Goal: Task Accomplishment & Management: Complete application form

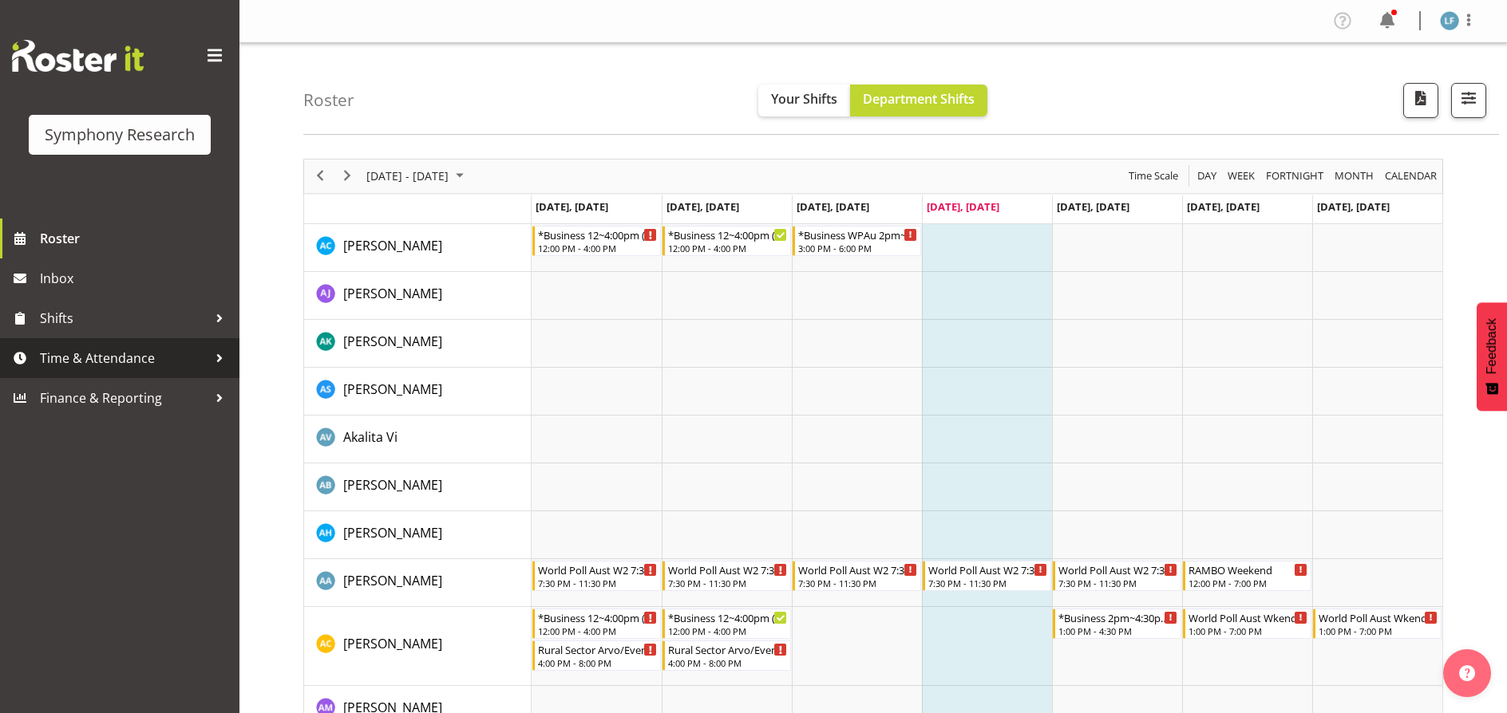
click at [104, 357] on span "Time & Attendance" at bounding box center [124, 358] width 168 height 24
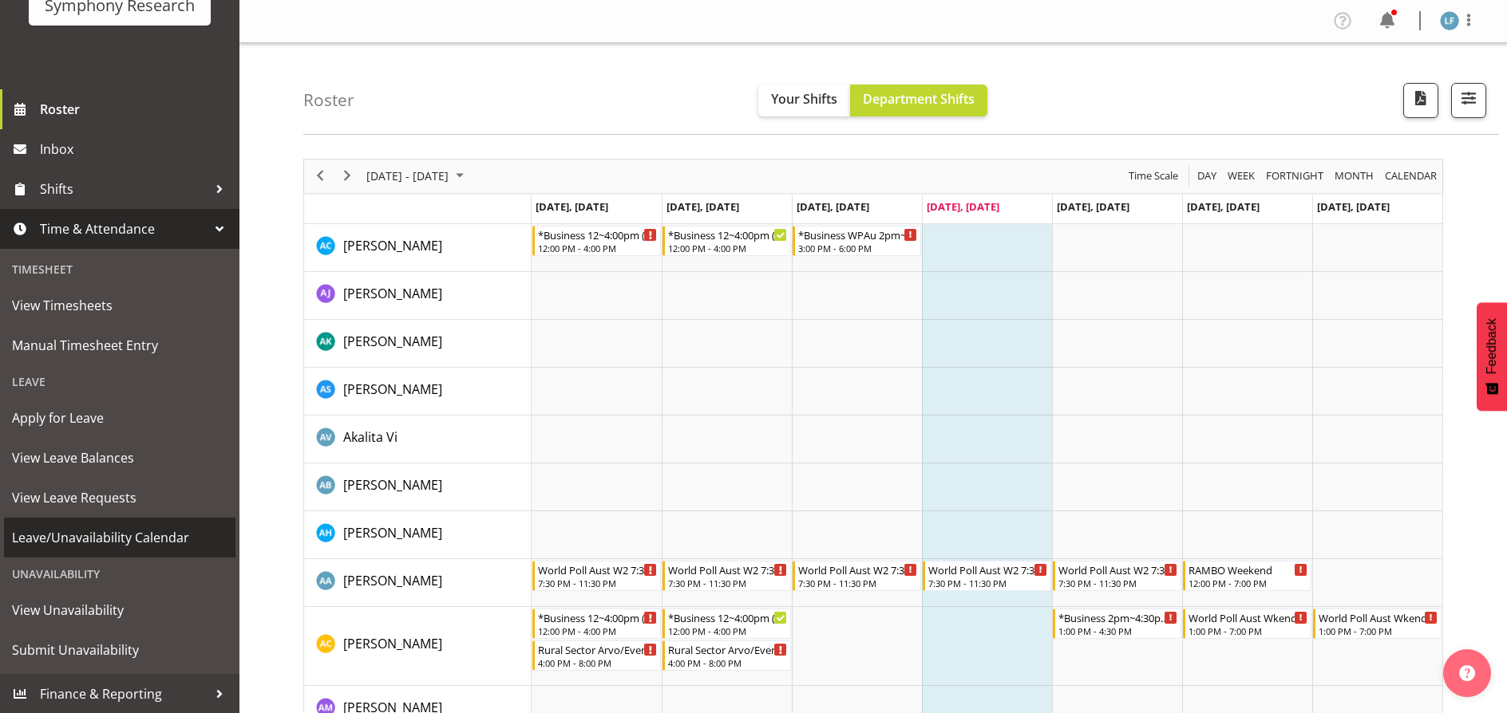
scroll to position [130, 0]
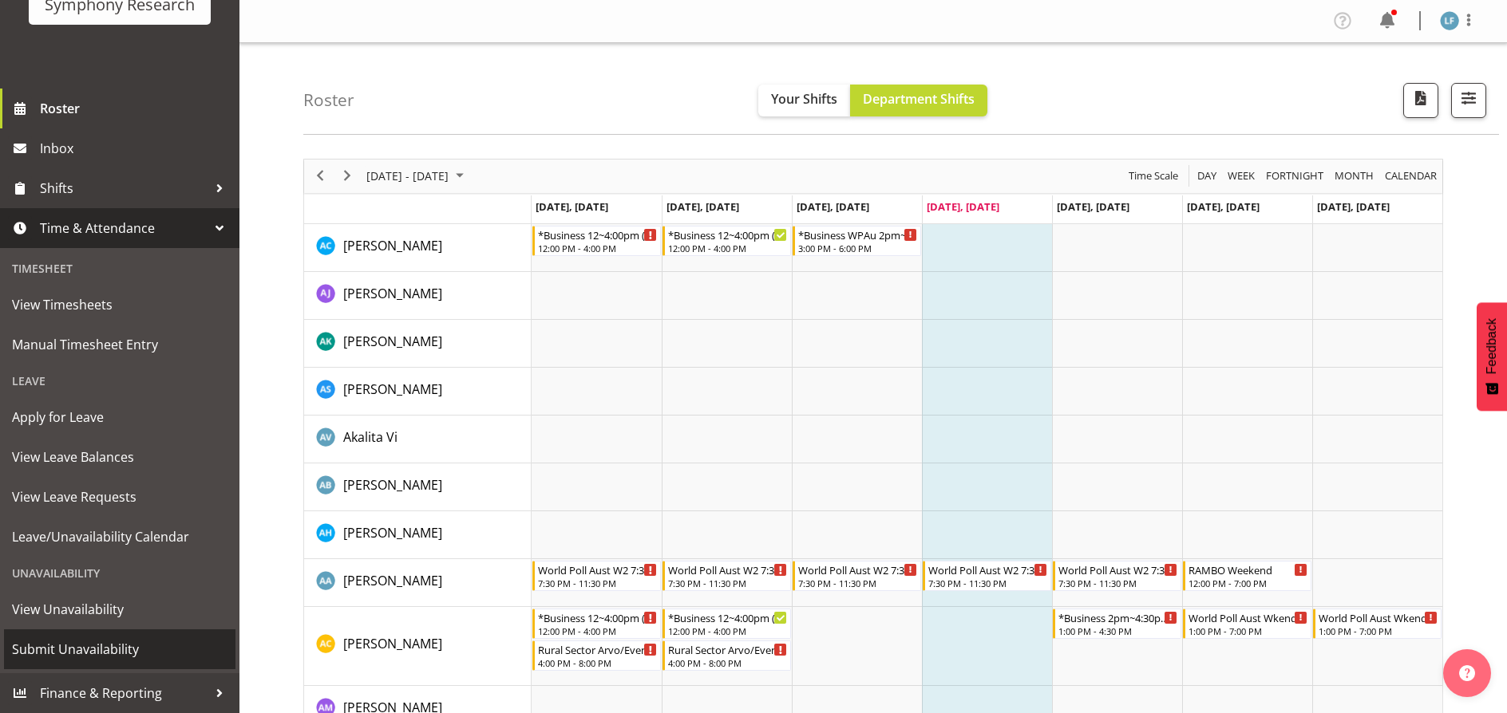
click at [96, 650] on span "Submit Unavailability" at bounding box center [119, 650] width 215 height 24
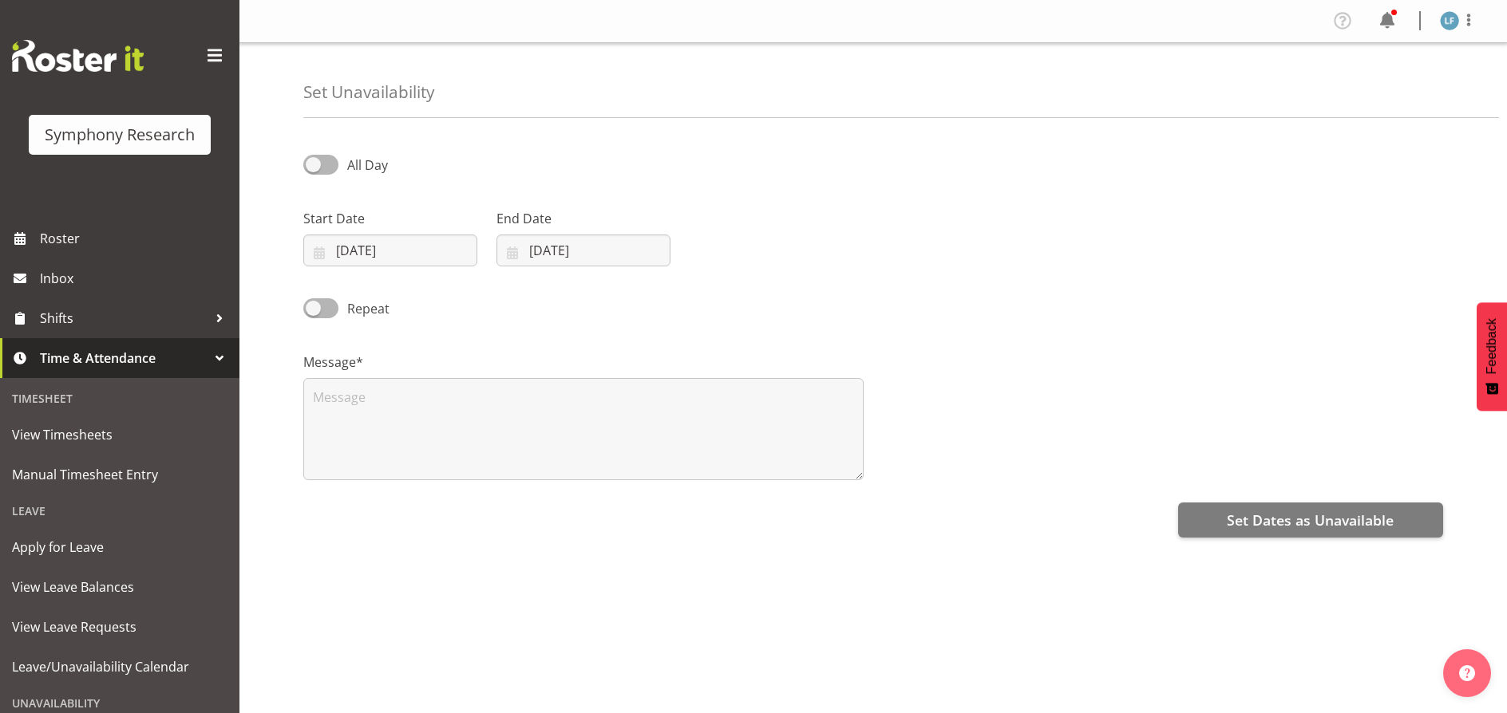
select select "9"
select select "2025"
click at [401, 253] on input "[DATE]" at bounding box center [390, 251] width 174 height 32
click at [368, 411] on span "6" at bounding box center [367, 411] width 6 height 15
type input "06/10/2025"
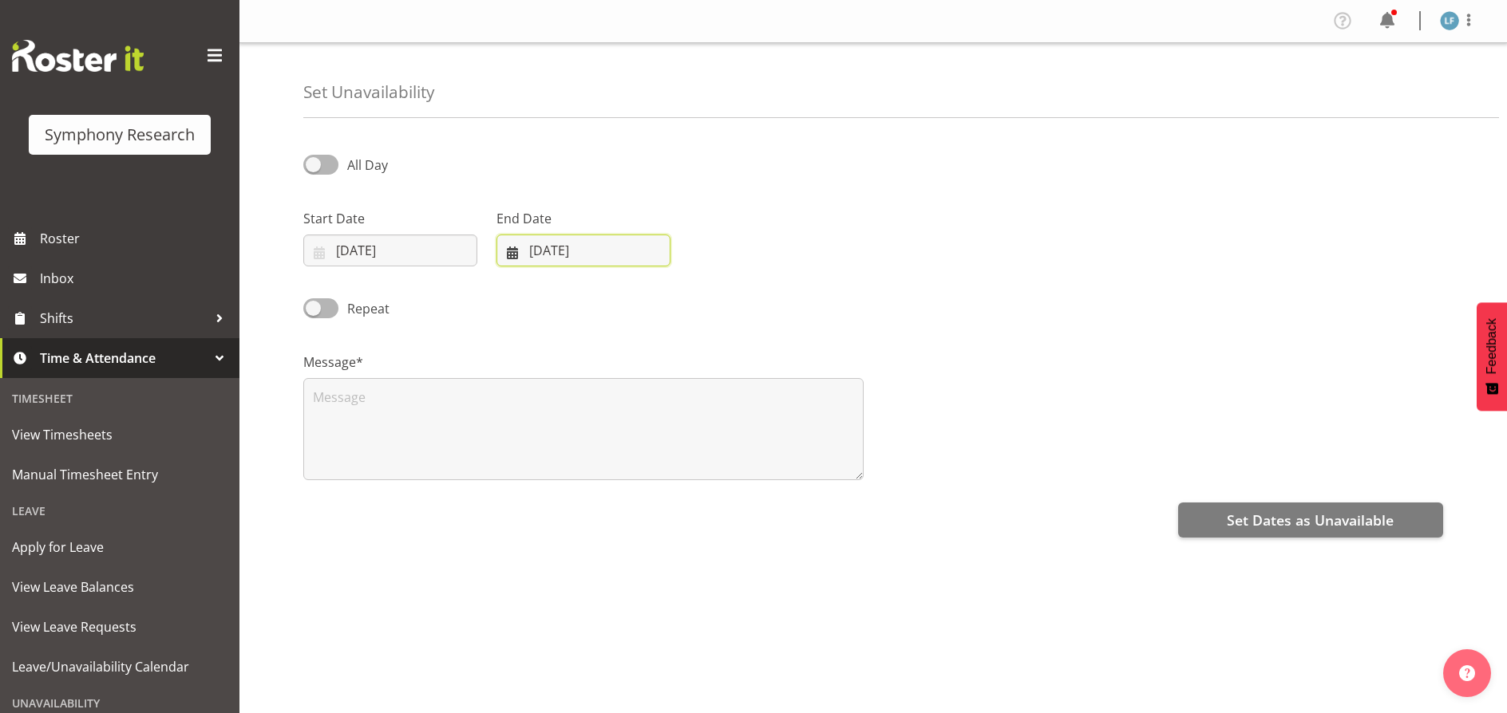
click at [579, 242] on input "02/10/2025" at bounding box center [583, 251] width 174 height 32
click at [563, 413] on link "6" at bounding box center [560, 412] width 32 height 30
type input "06/10/2025"
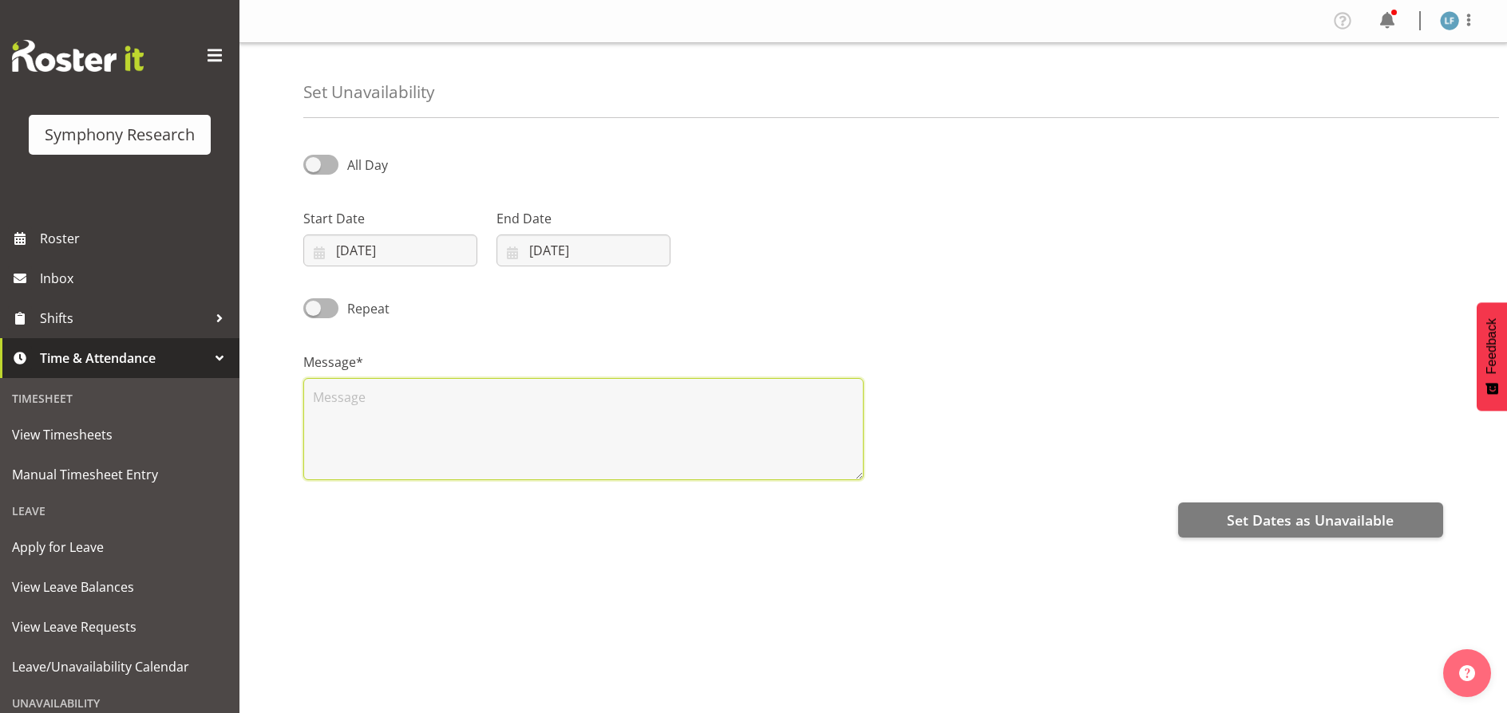
click at [424, 406] on textarea at bounding box center [583, 429] width 560 height 102
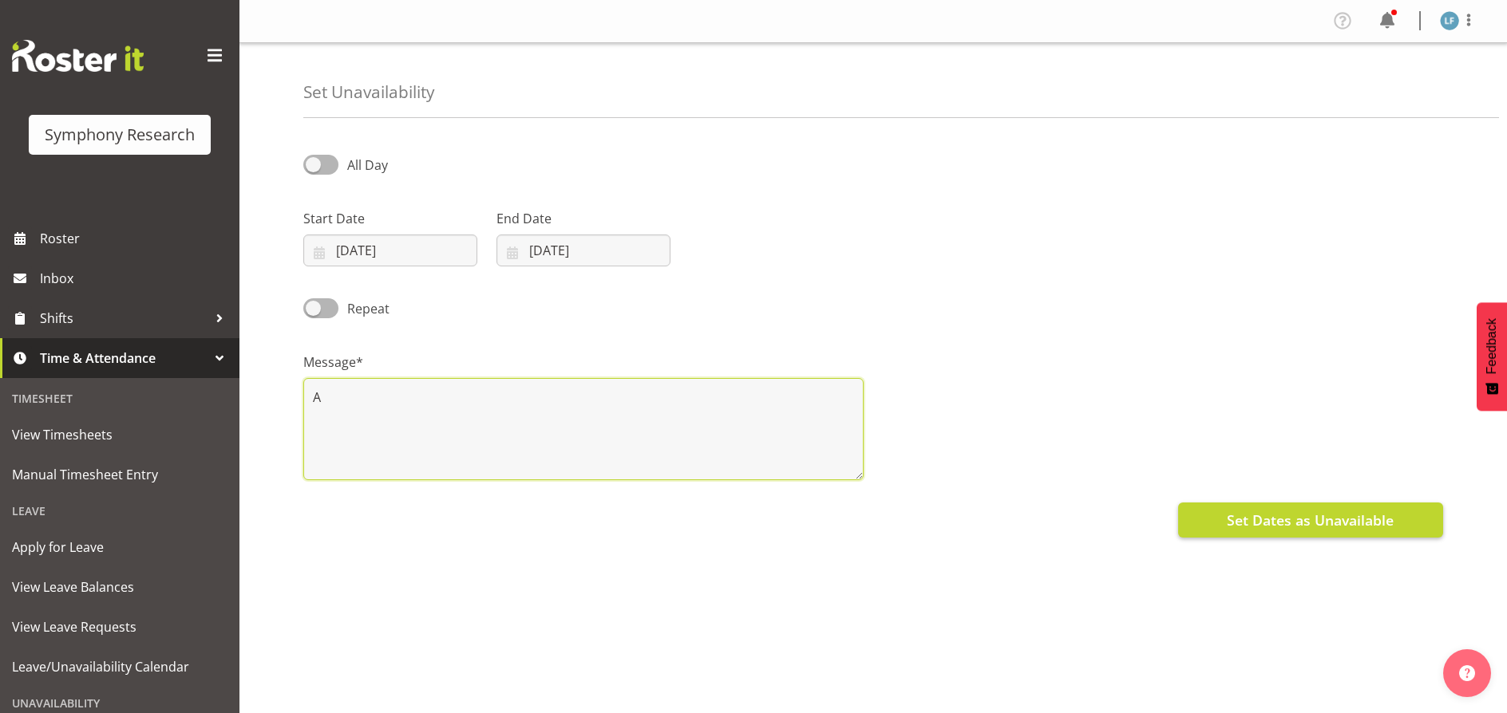
type textarea "A"
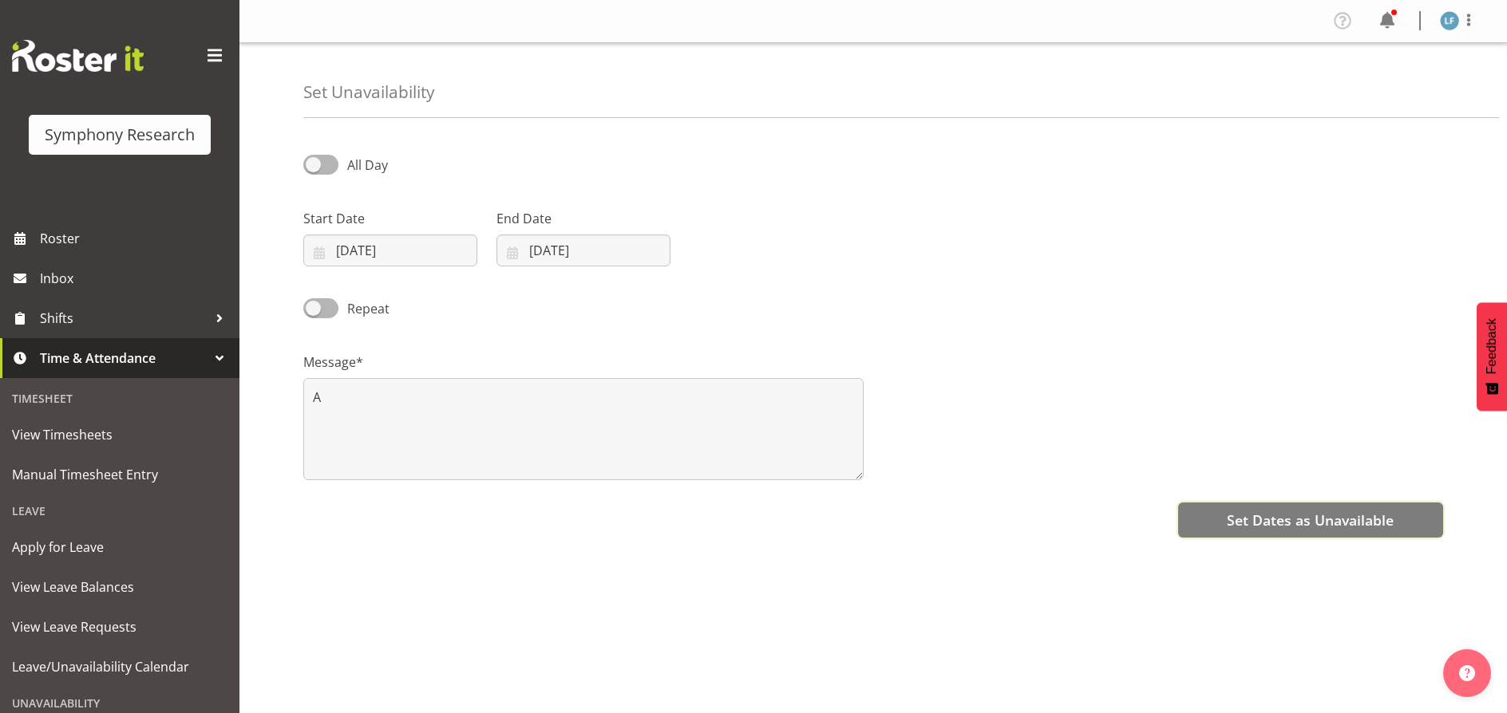
click at [1305, 527] on span "Set Dates as Unavailable" at bounding box center [1310, 520] width 167 height 21
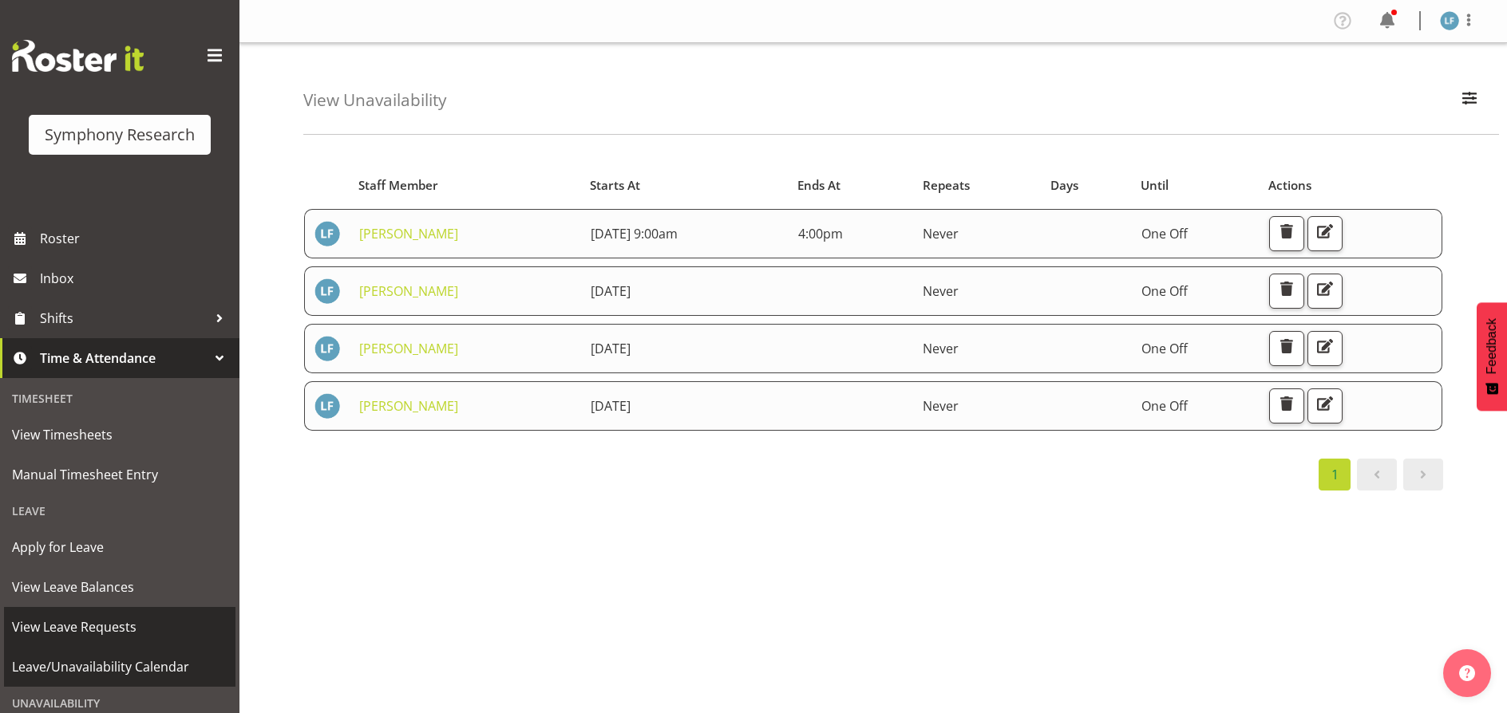
scroll to position [130, 0]
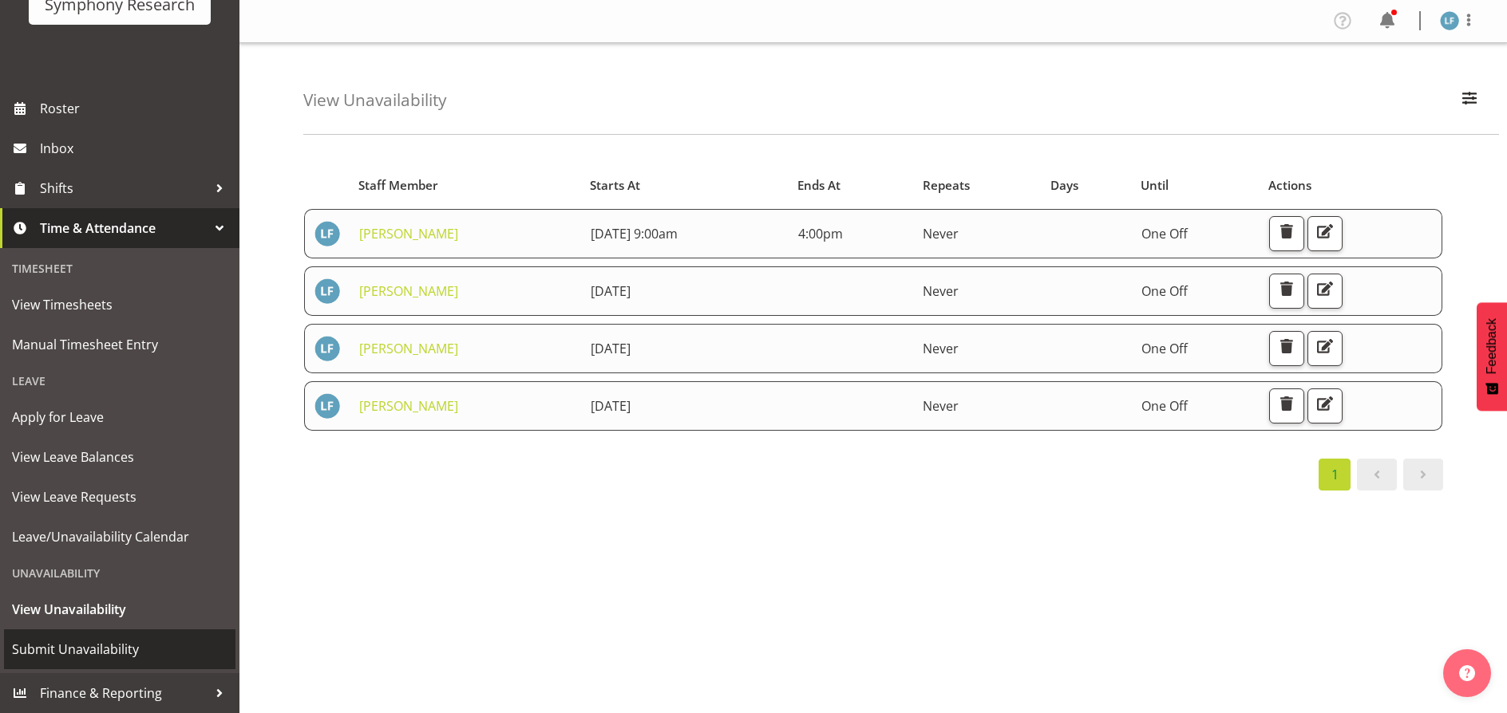
click at [91, 637] on link "Submit Unavailability" at bounding box center [119, 650] width 231 height 40
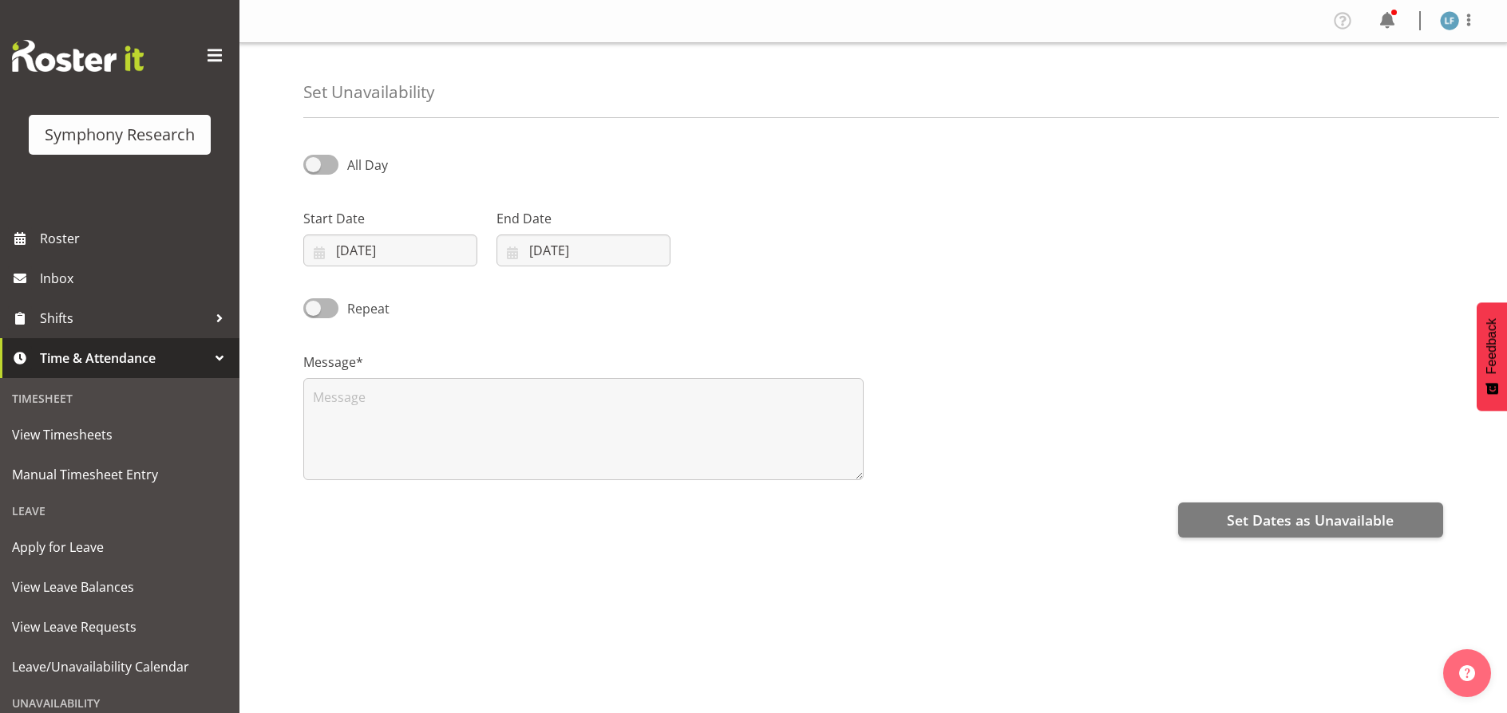
select select "9"
select select "2025"
click at [370, 245] on input "[DATE]" at bounding box center [390, 251] width 174 height 32
click at [397, 413] on span "7" at bounding box center [399, 411] width 6 height 15
type input "07/10/2025"
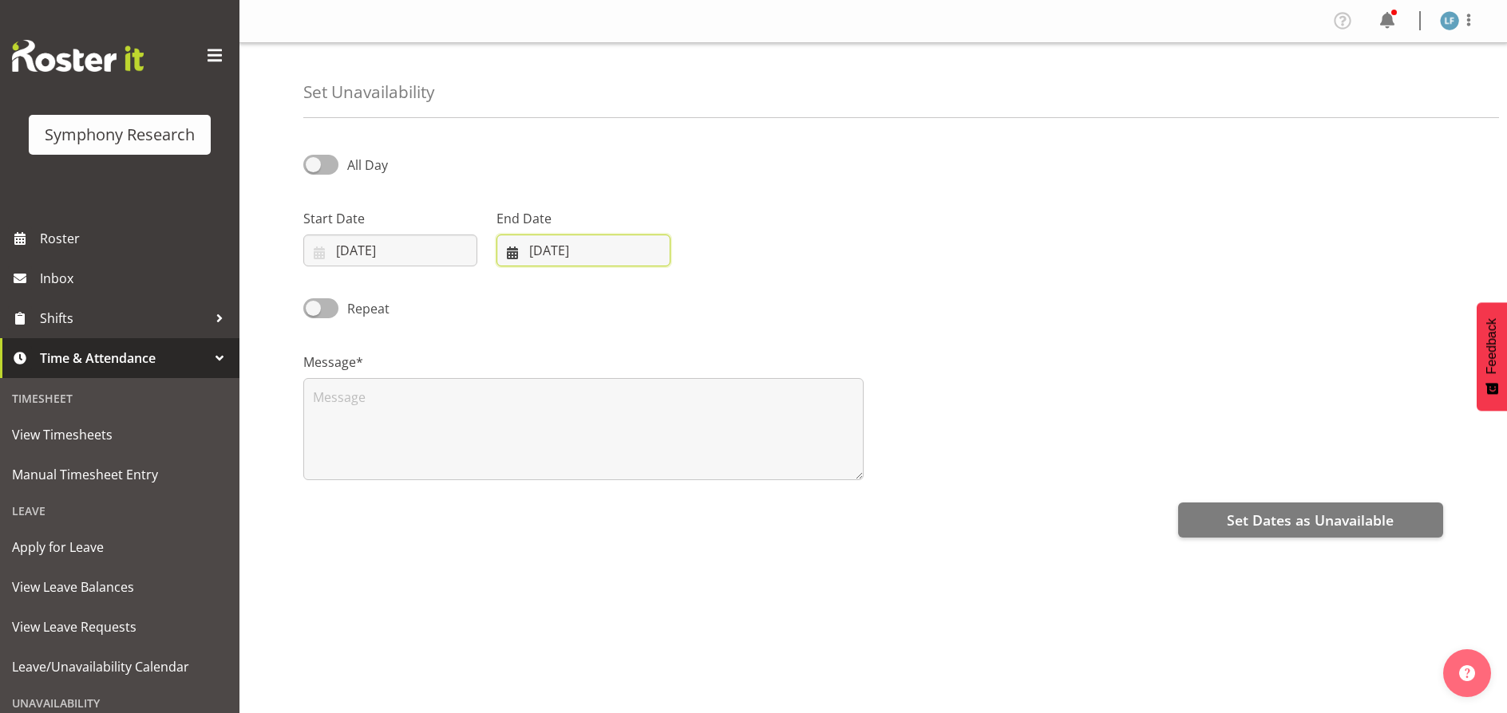
click at [526, 245] on input "[DATE]" at bounding box center [583, 251] width 174 height 32
click at [591, 410] on span "7" at bounding box center [592, 411] width 6 height 15
type input "07/10/2025"
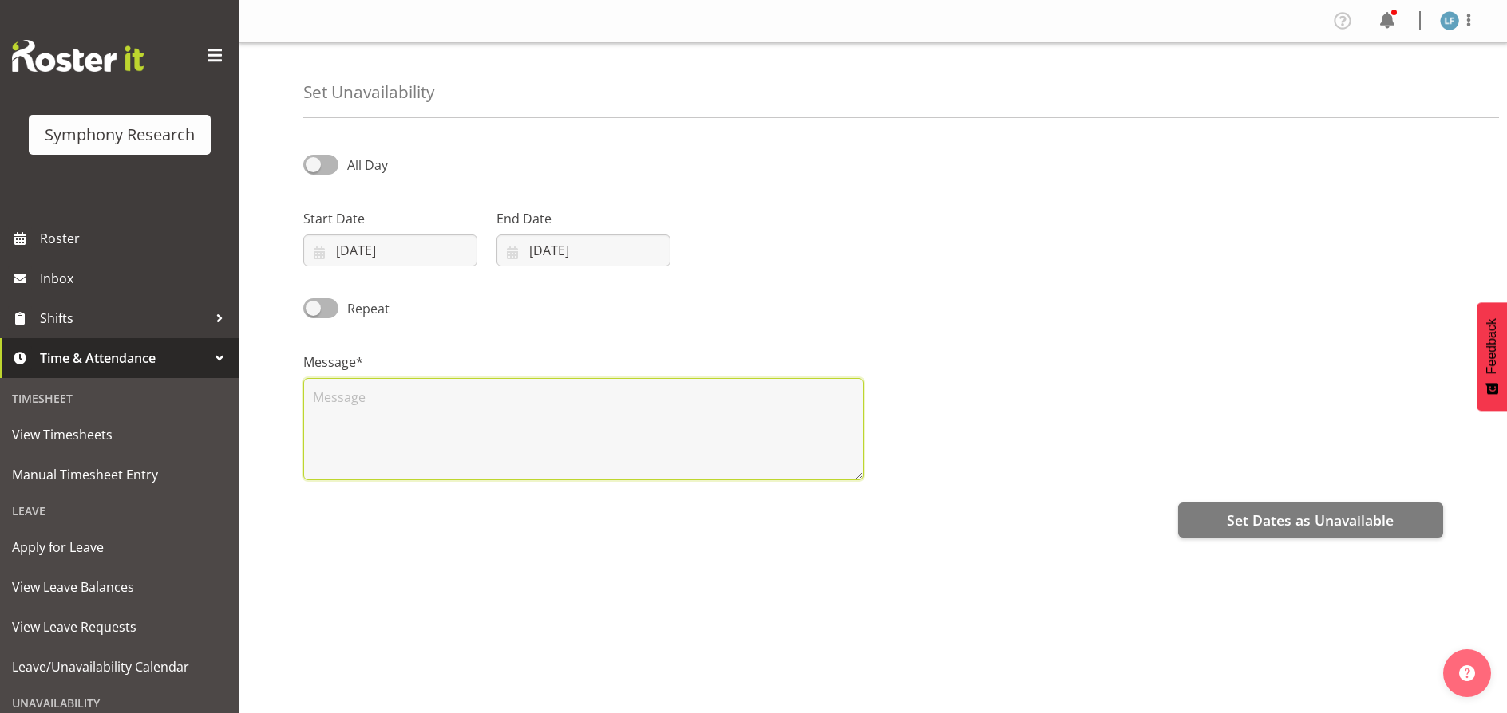
drag, startPoint x: 428, startPoint y: 422, endPoint x: 429, endPoint y: 433, distance: 11.2
click at [428, 423] on textarea at bounding box center [583, 429] width 560 height 102
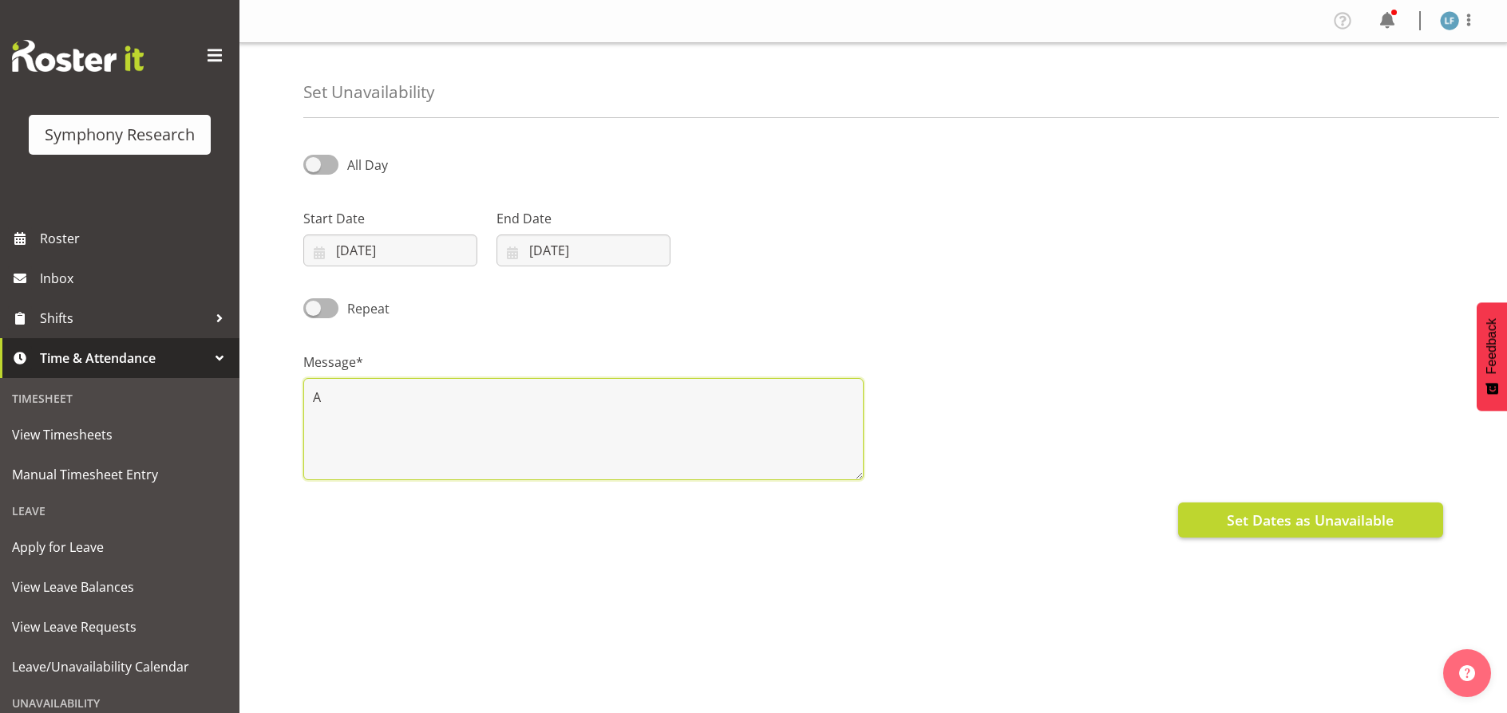
type textarea "A"
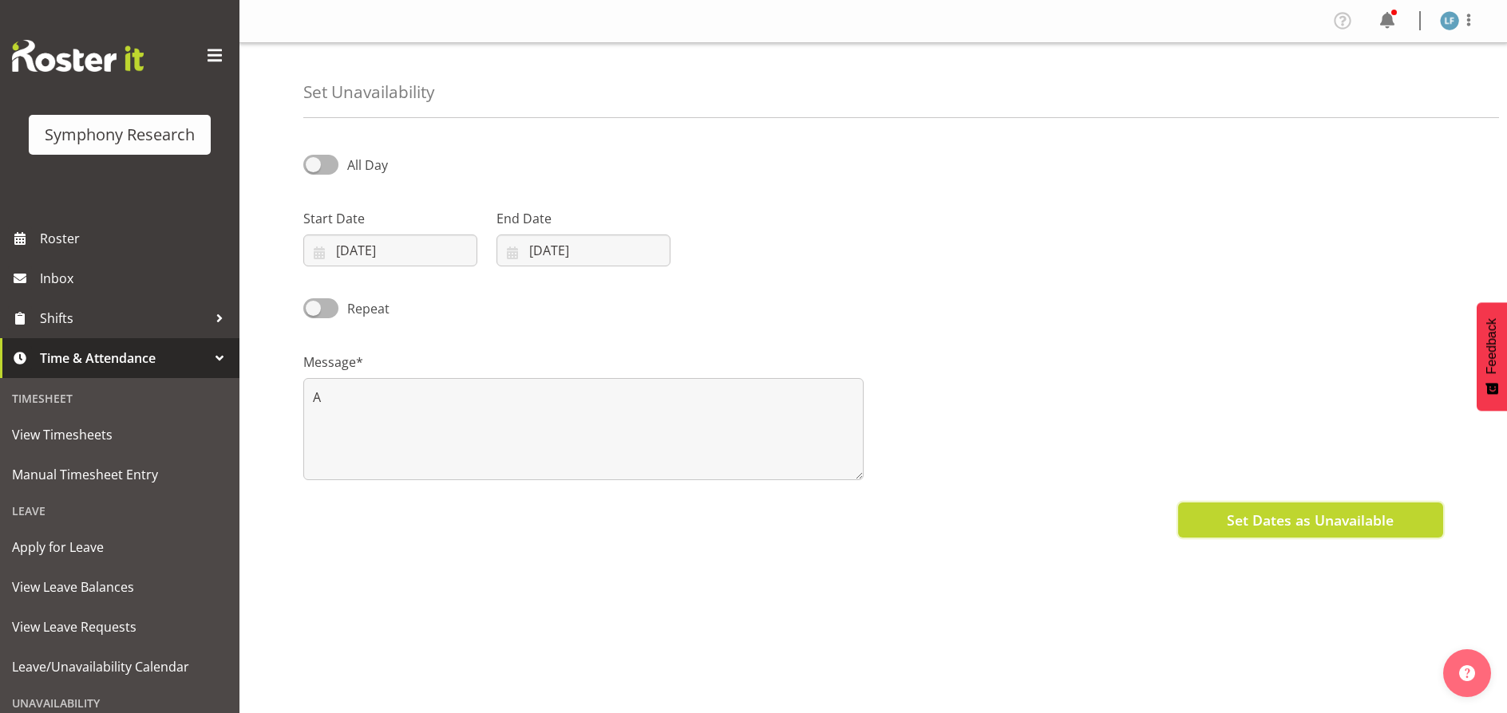
click at [1279, 517] on span "Set Dates as Unavailable" at bounding box center [1310, 520] width 167 height 21
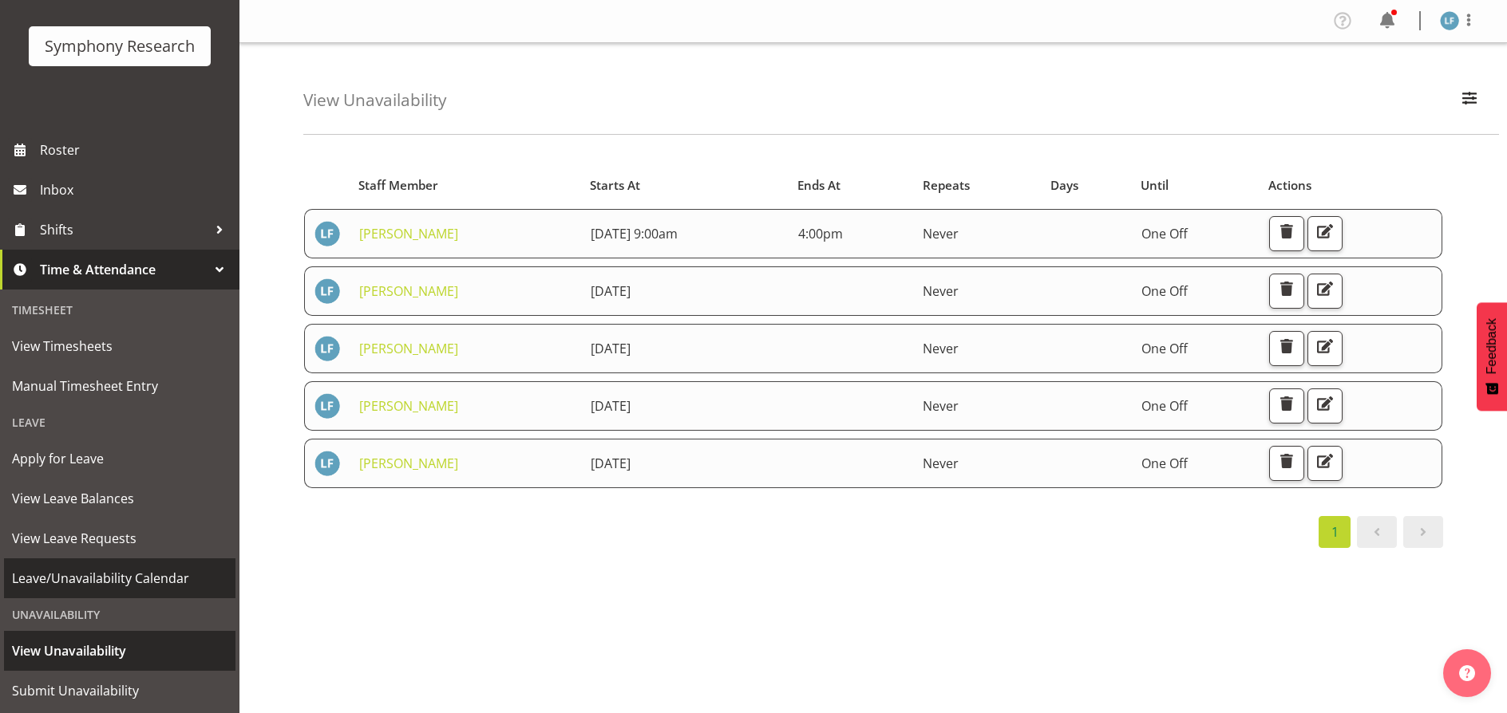
scroll to position [130, 0]
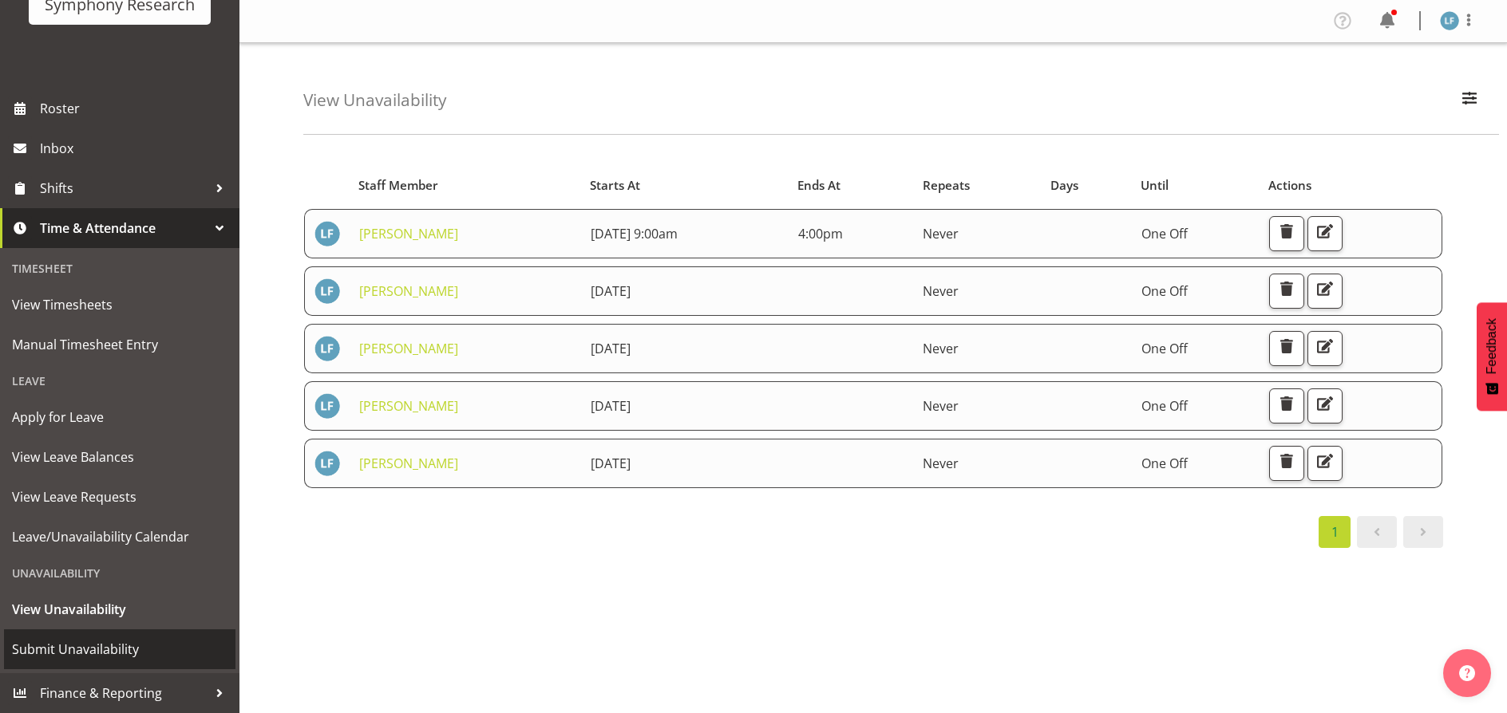
click at [95, 642] on span "Submit Unavailability" at bounding box center [119, 650] width 215 height 24
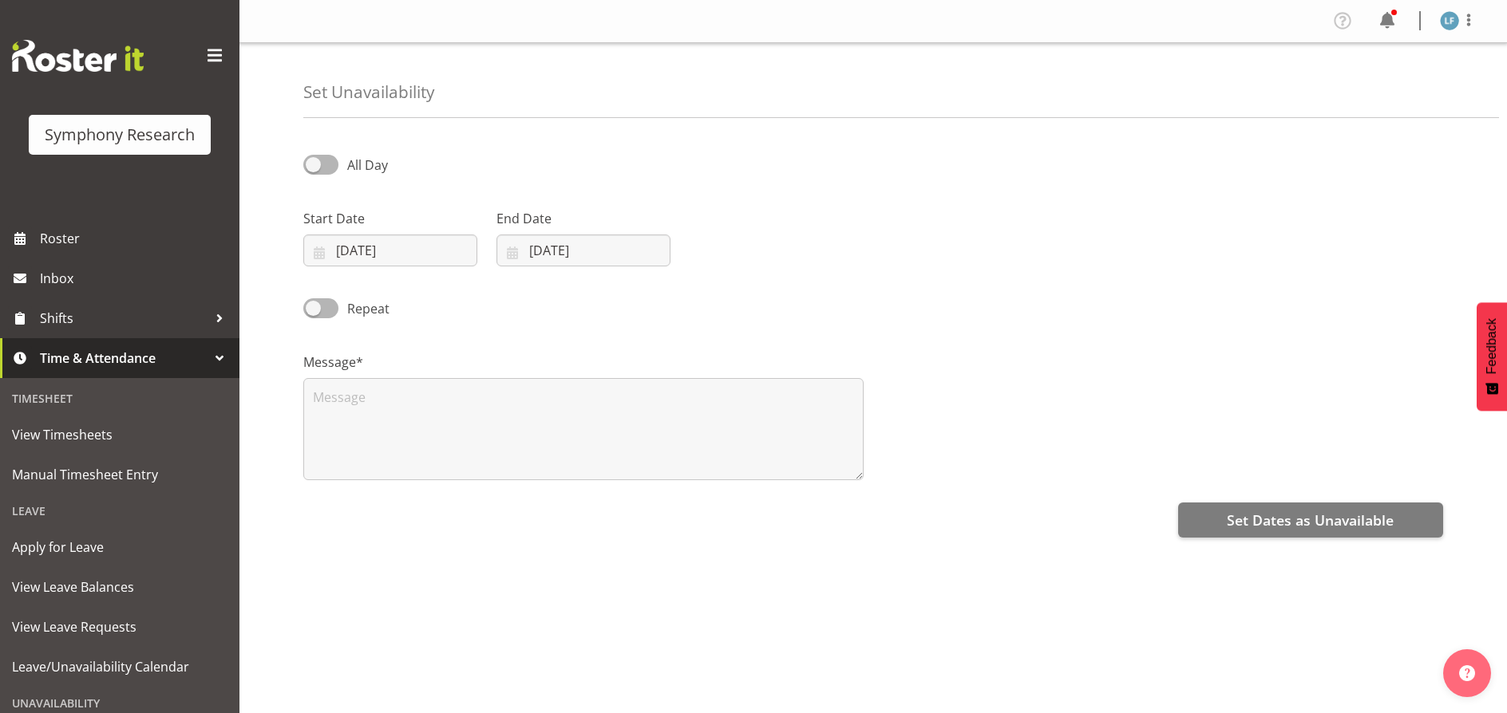
select select "9"
select select "2025"
click at [361, 249] on input "[DATE]" at bounding box center [390, 251] width 174 height 32
click at [435, 408] on link "8" at bounding box center [431, 412] width 32 height 30
type input "[DATE]"
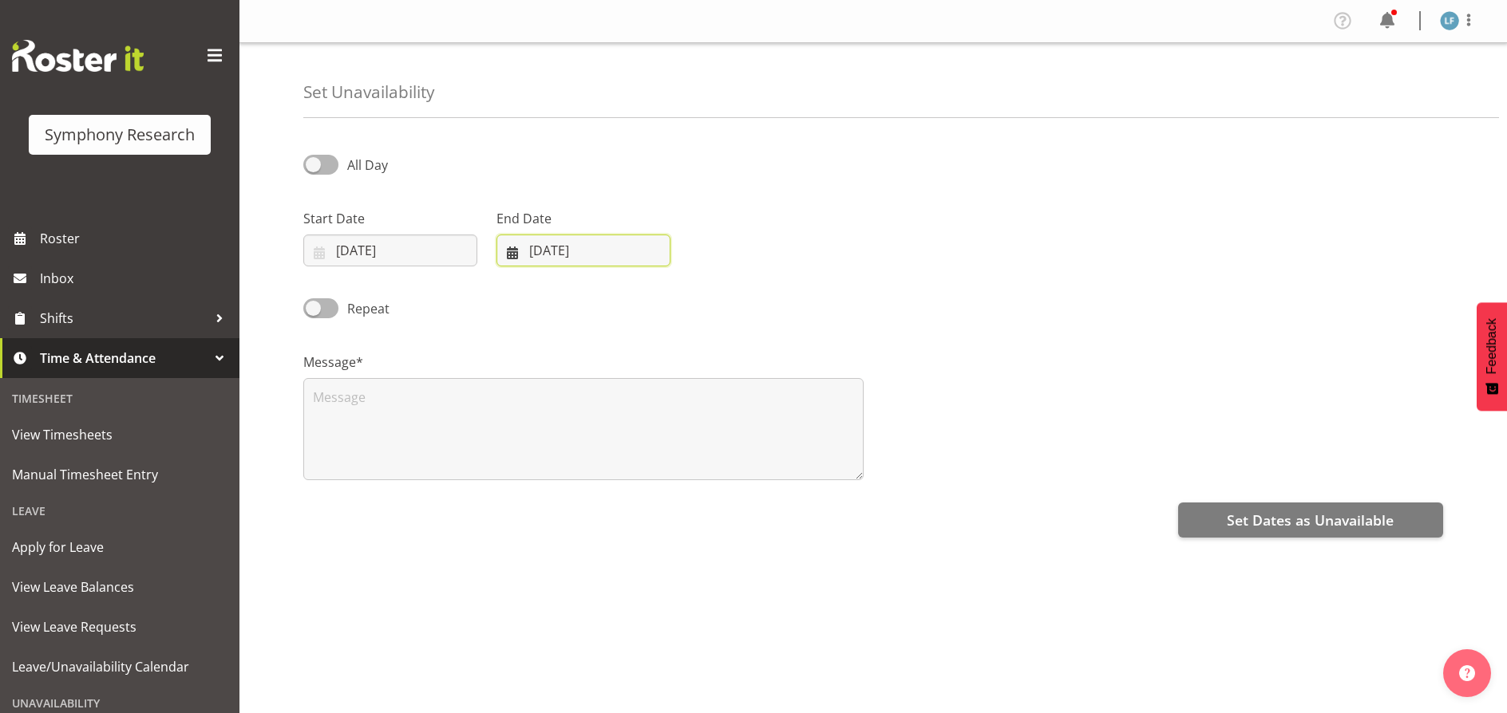
click at [567, 247] on input "[DATE]" at bounding box center [583, 251] width 174 height 32
click at [626, 409] on span "8" at bounding box center [624, 411] width 6 height 15
type input "[DATE]"
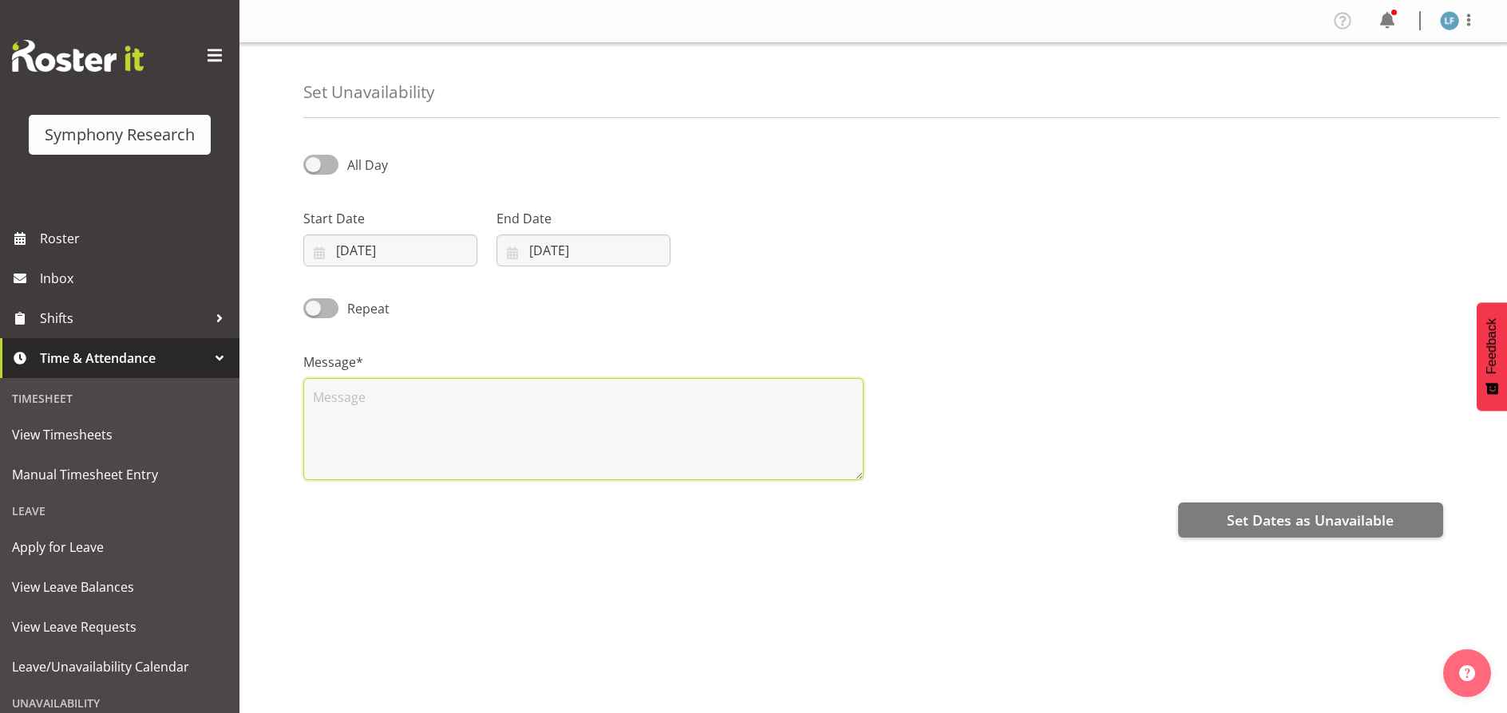
click at [506, 429] on textarea at bounding box center [583, 429] width 560 height 102
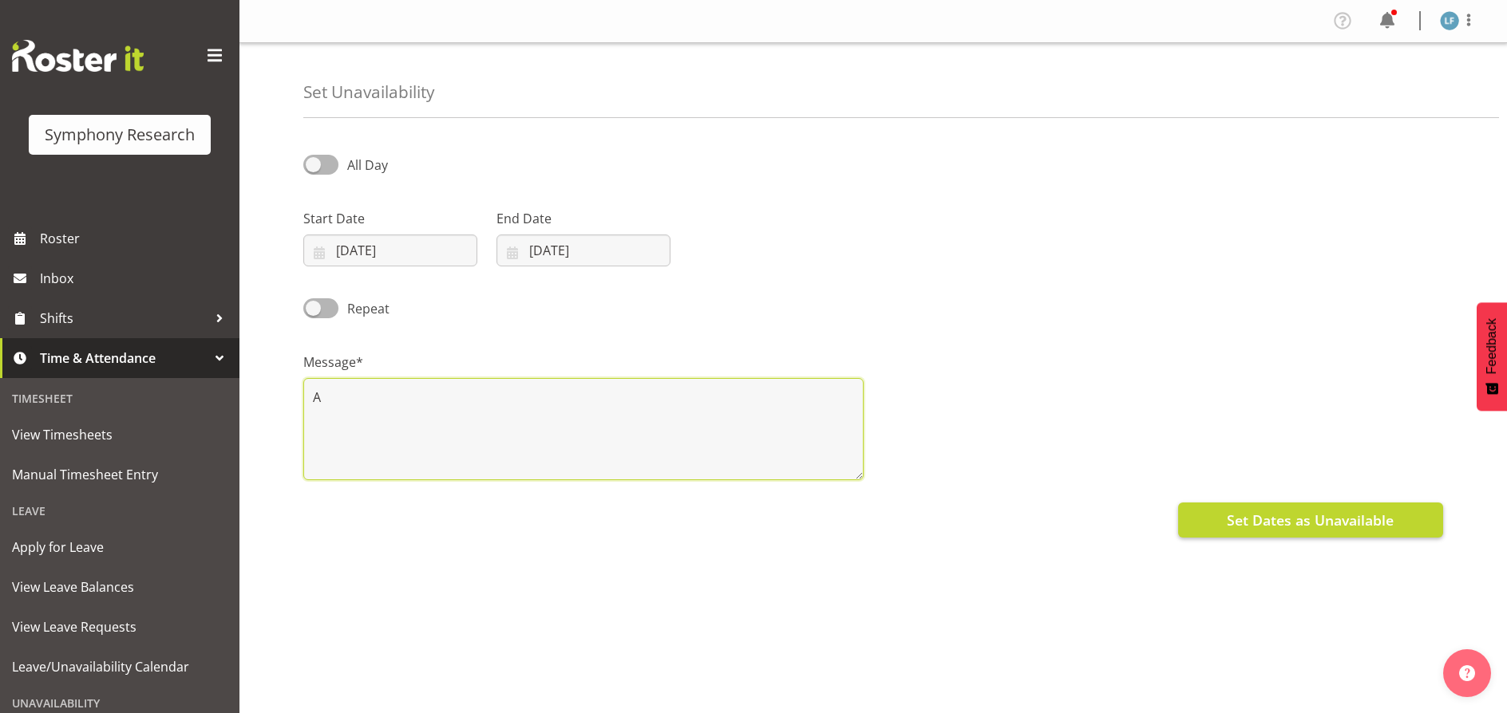
type textarea "A"
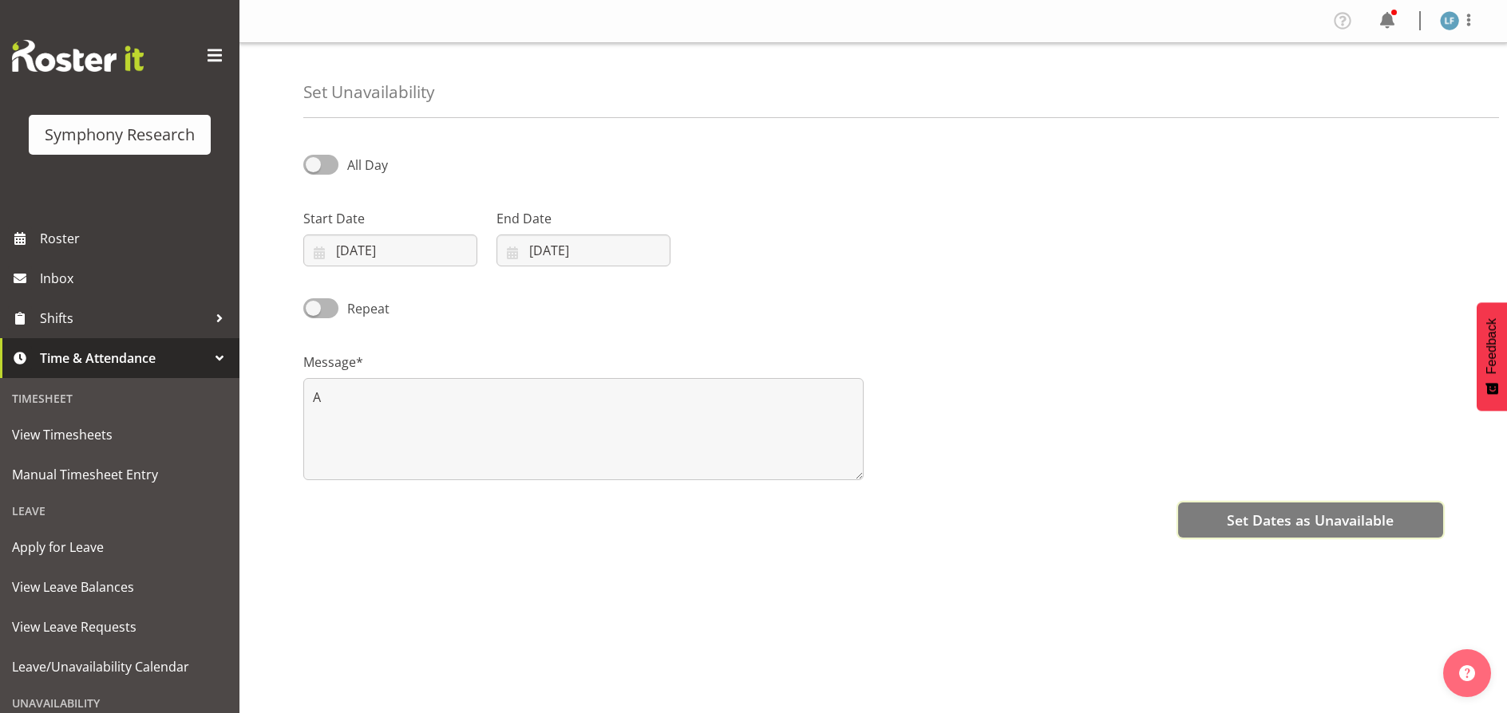
drag, startPoint x: 1255, startPoint y: 513, endPoint x: 1246, endPoint y: 516, distance: 10.1
click at [1255, 512] on span "Set Dates as Unavailable" at bounding box center [1310, 520] width 167 height 21
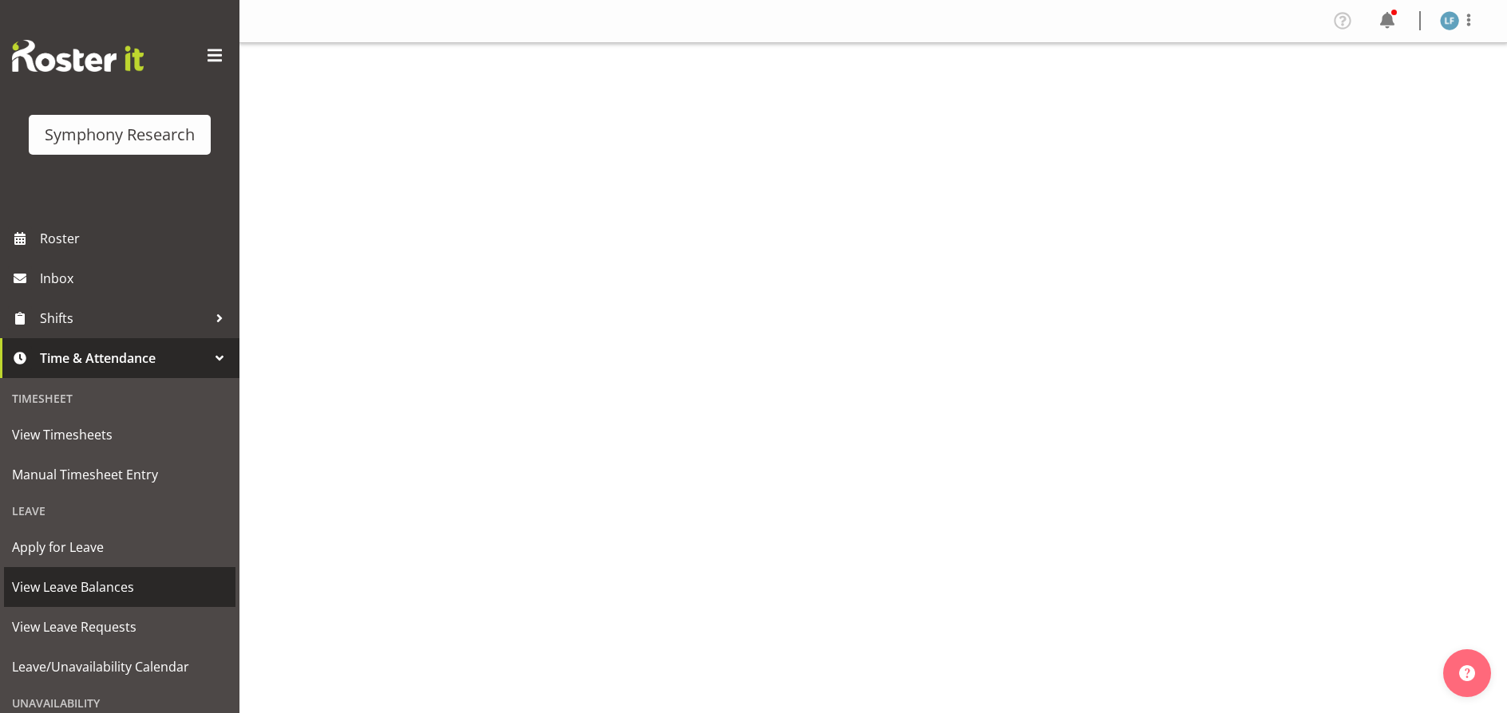
scroll to position [130, 0]
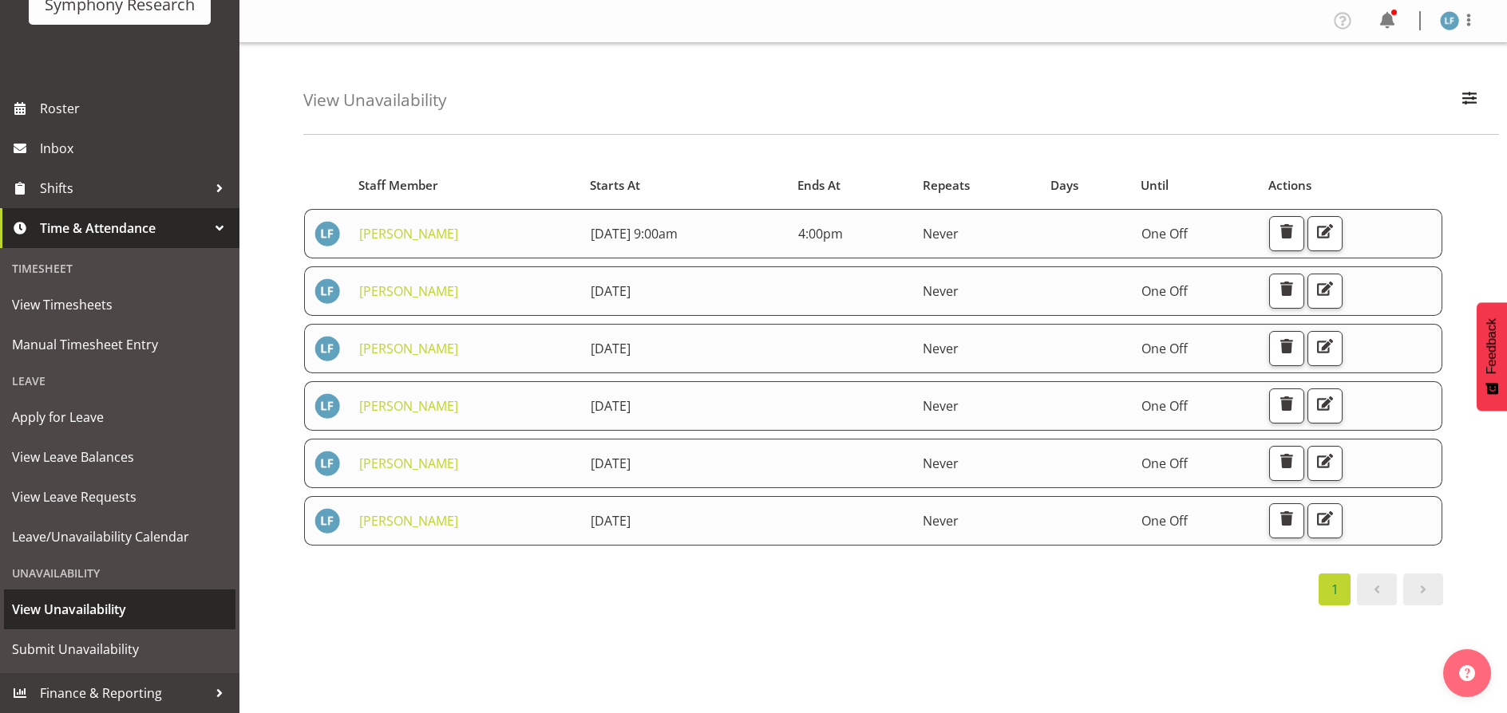
click at [91, 604] on span "View Unavailability" at bounding box center [119, 610] width 215 height 24
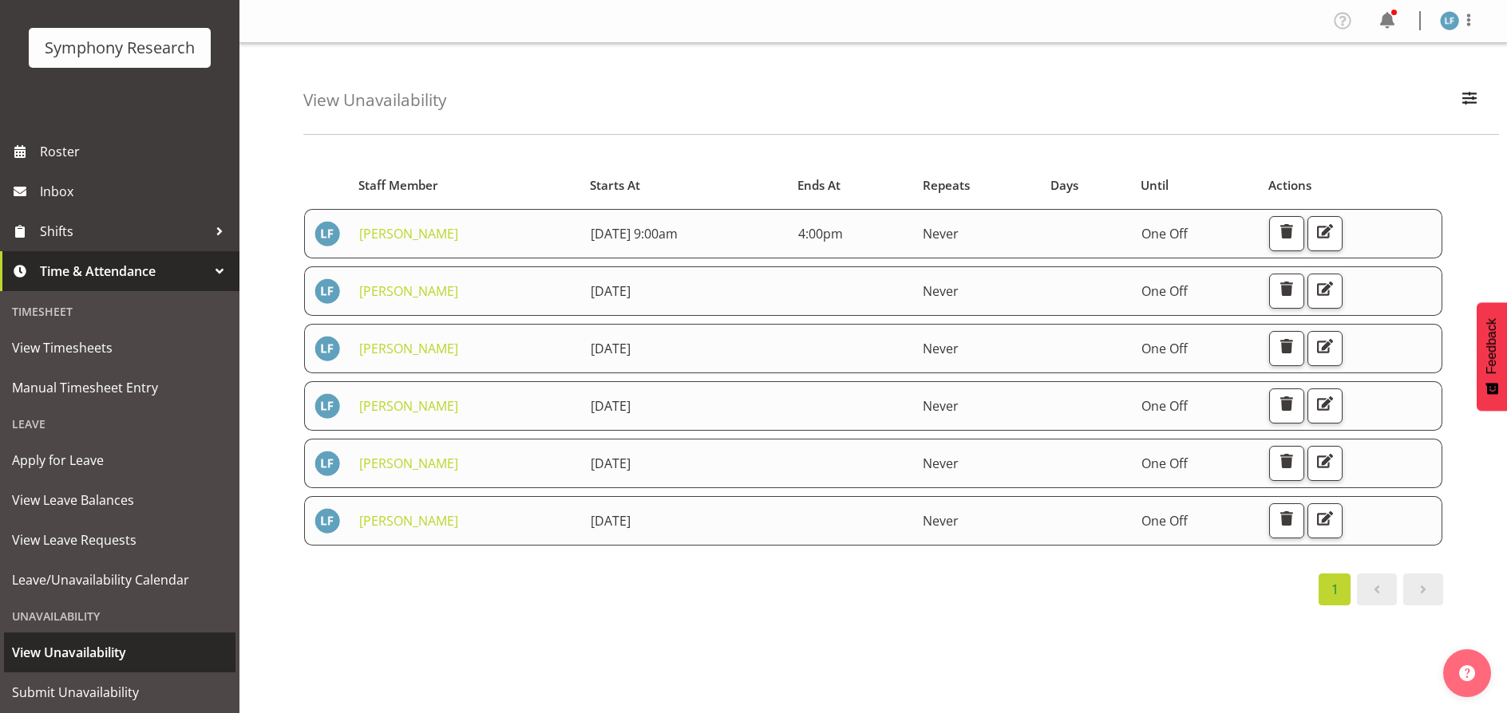
scroll to position [130, 0]
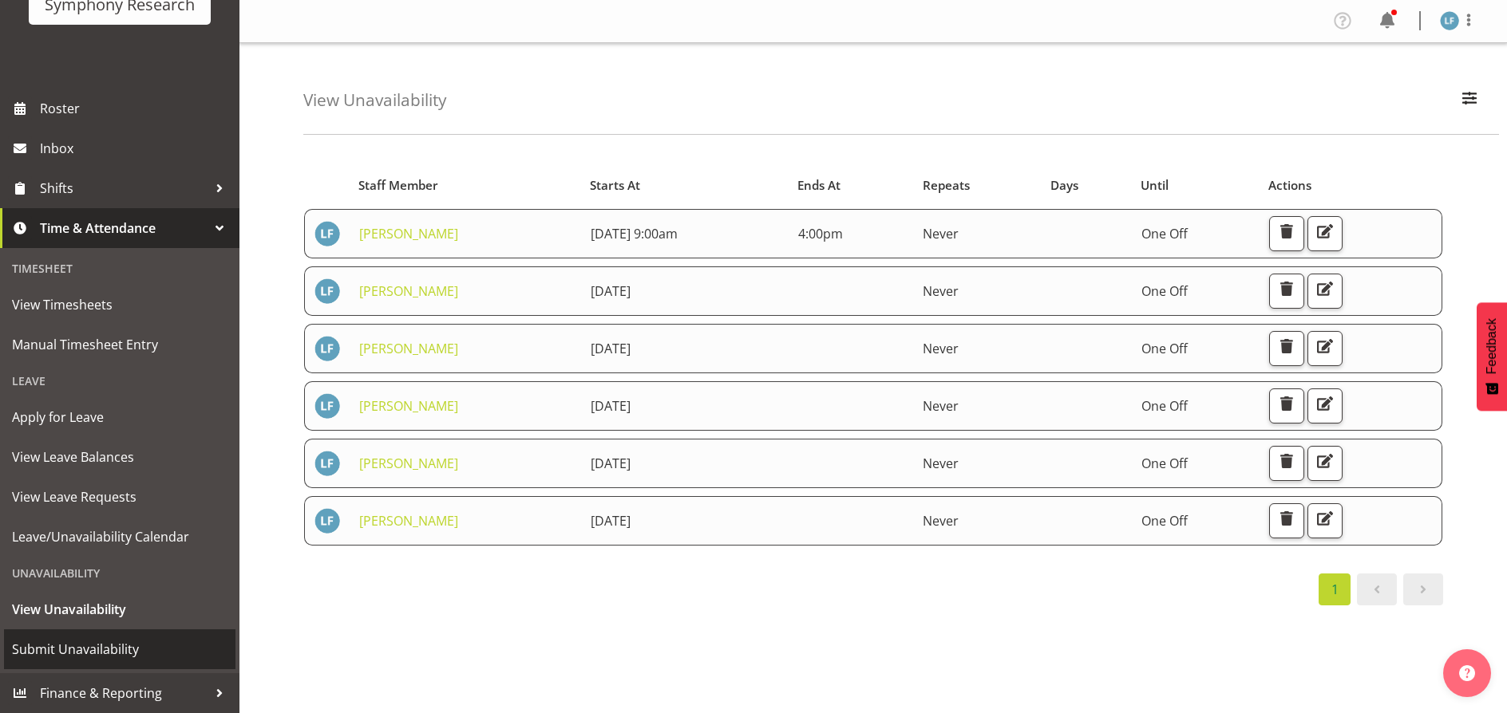
click at [105, 649] on span "Submit Unavailability" at bounding box center [119, 650] width 215 height 24
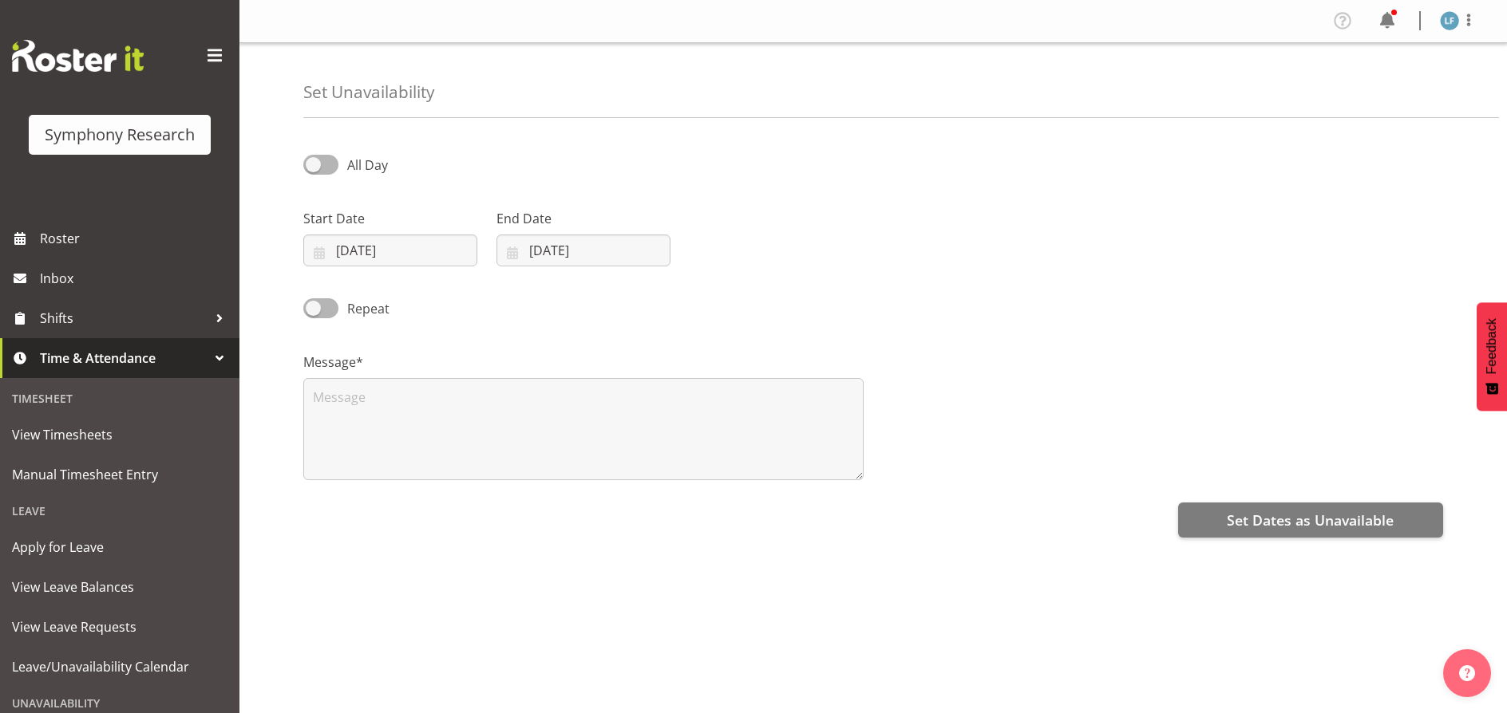
select select "9"
select select "2025"
click at [378, 248] on input "02/10/2025" at bounding box center [390, 251] width 174 height 32
click at [496, 407] on span "10" at bounding box center [494, 411] width 13 height 15
type input "10/10/2025"
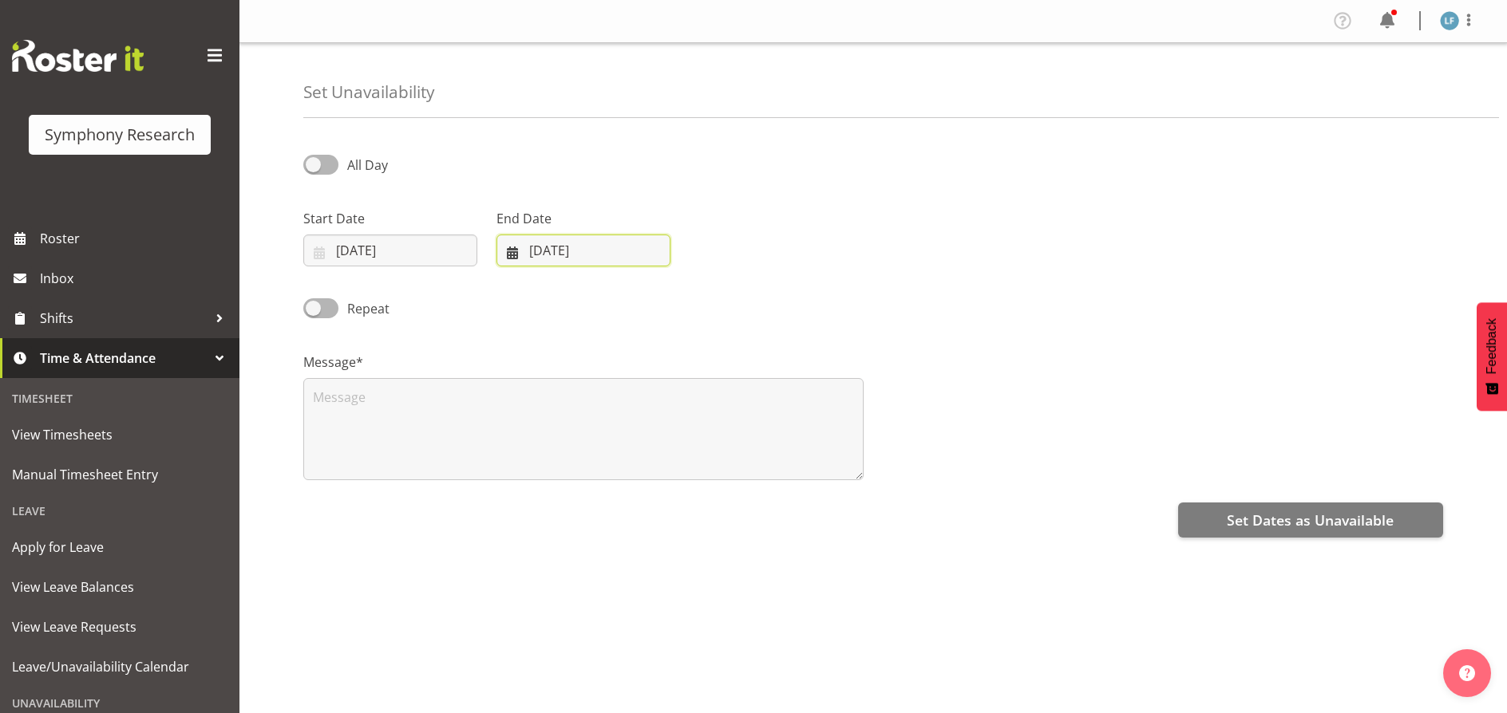
drag, startPoint x: 539, startPoint y: 235, endPoint x: 551, endPoint y: 245, distance: 15.8
click at [546, 241] on input "02/10/2025" at bounding box center [583, 251] width 174 height 32
click at [686, 409] on span "10" at bounding box center [687, 411] width 13 height 15
type input "10/10/2025"
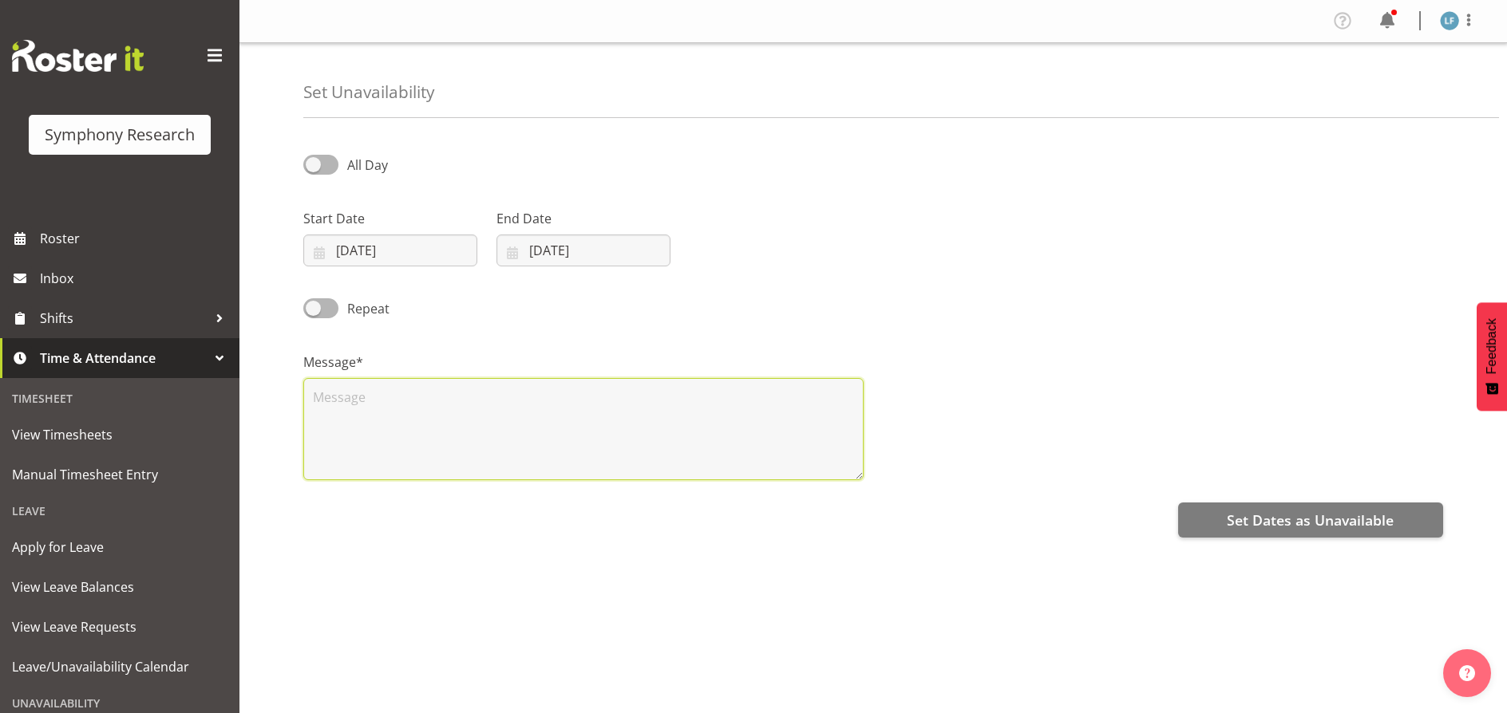
click at [526, 442] on textarea at bounding box center [583, 429] width 560 height 102
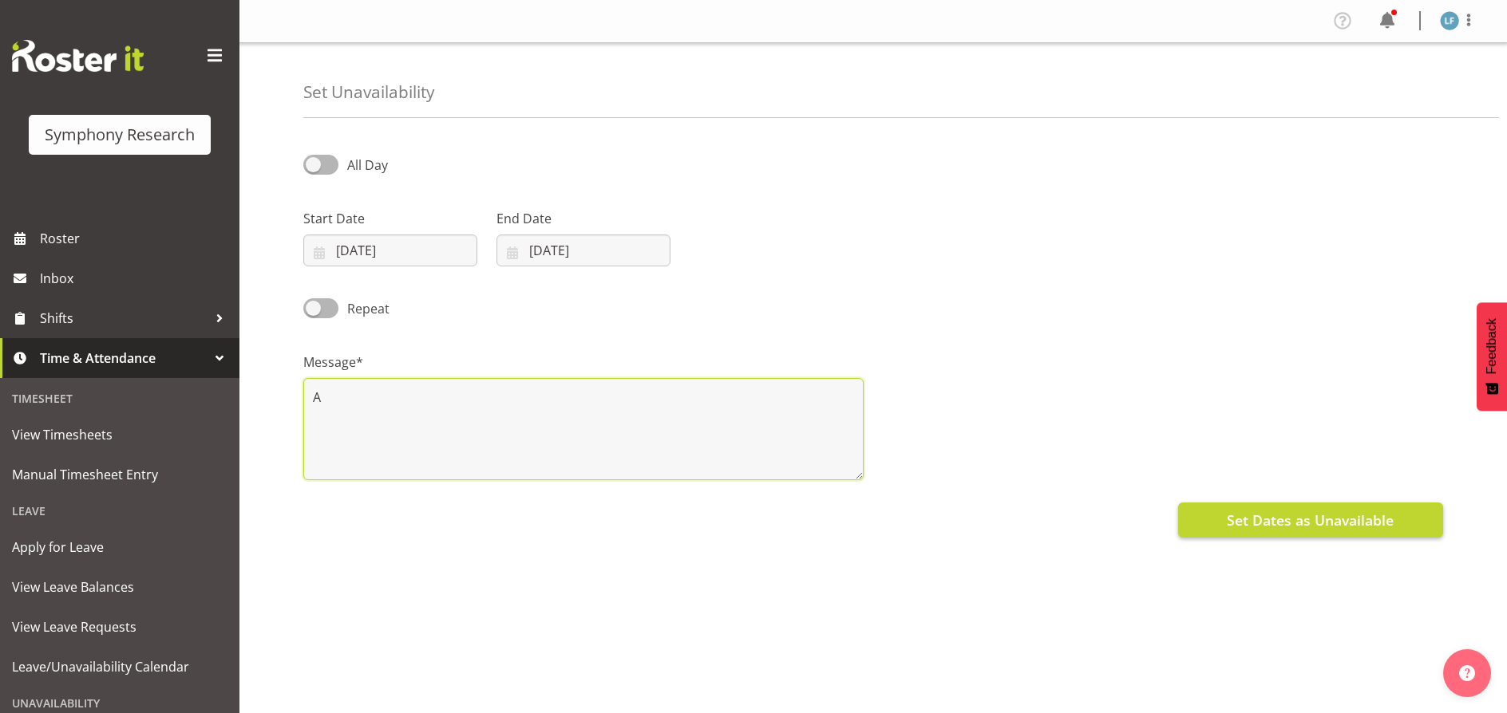
type textarea "A"
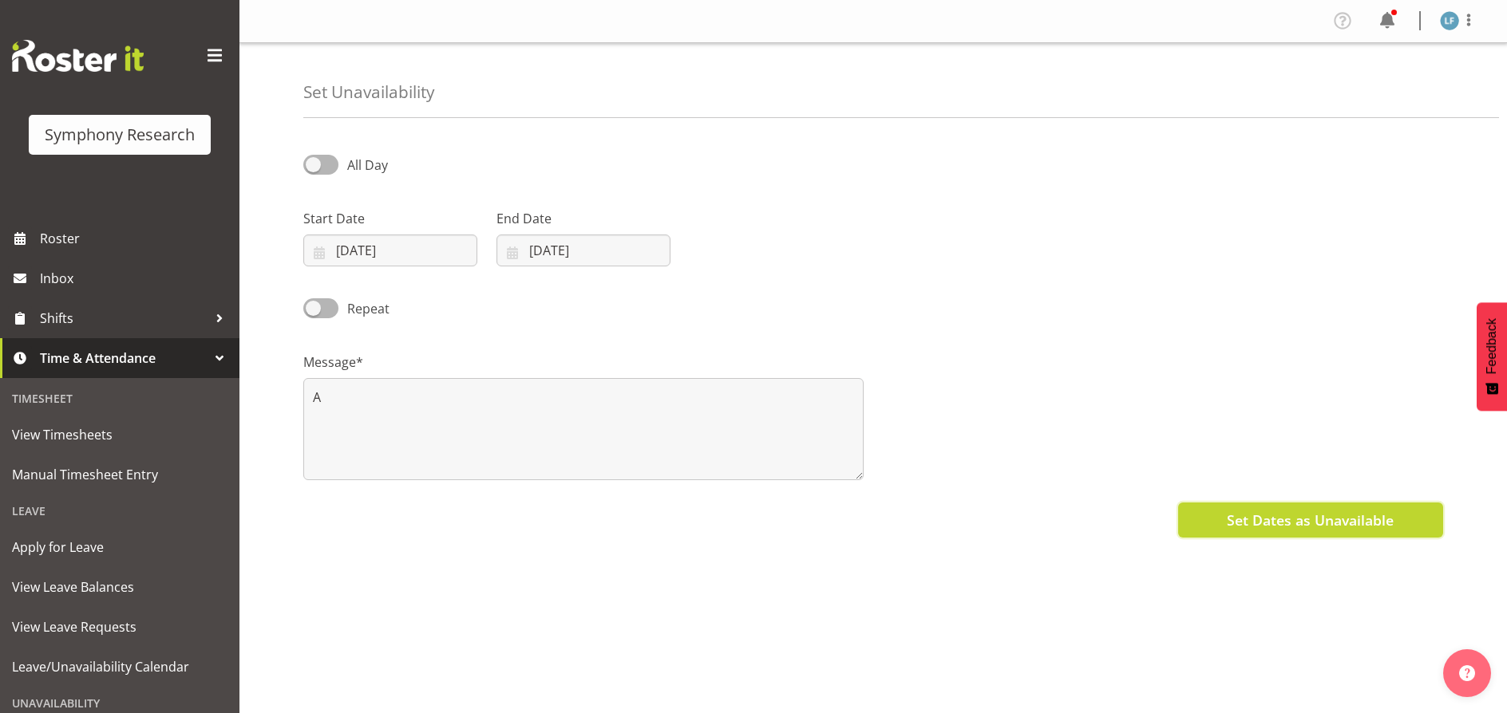
click at [1256, 512] on span "Set Dates as Unavailable" at bounding box center [1310, 520] width 167 height 21
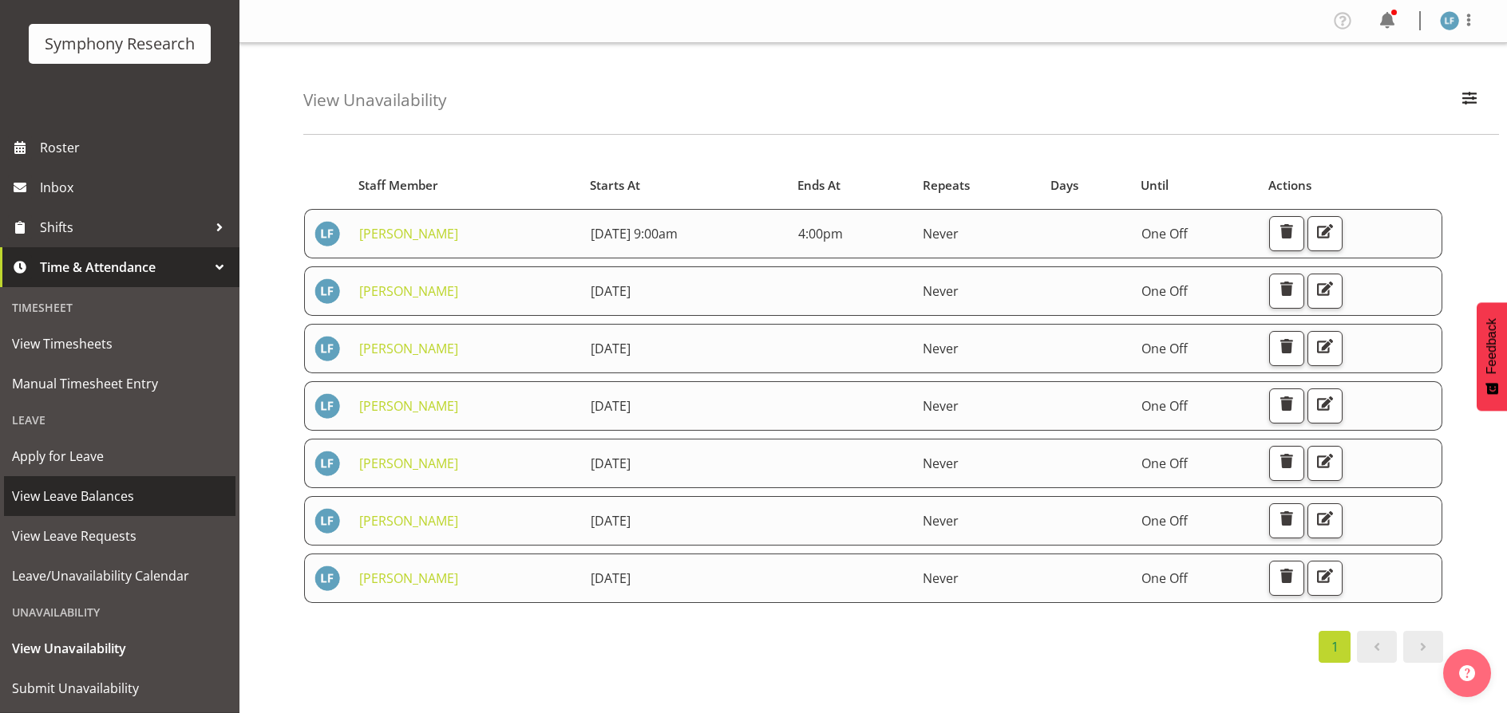
scroll to position [130, 0]
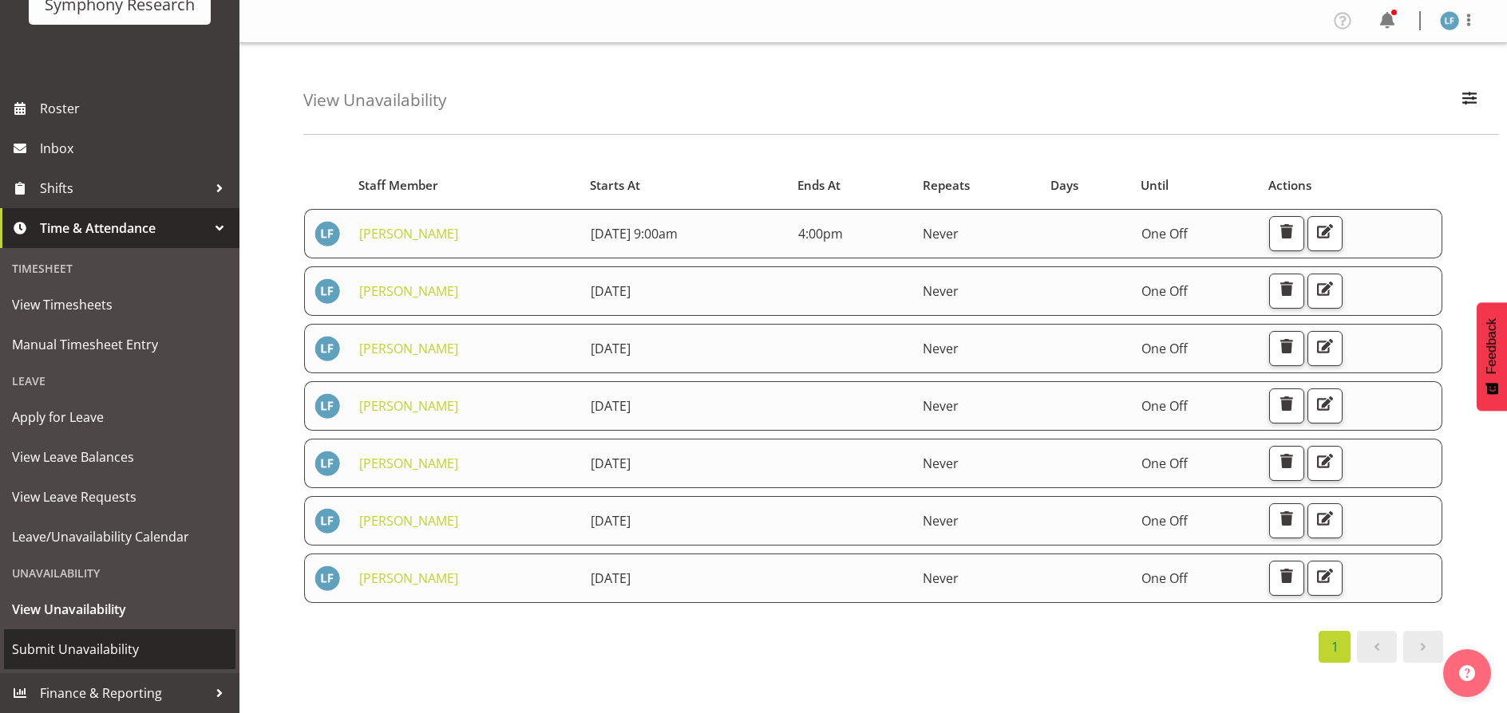
click at [127, 662] on span "Submit Unavailability" at bounding box center [119, 650] width 215 height 24
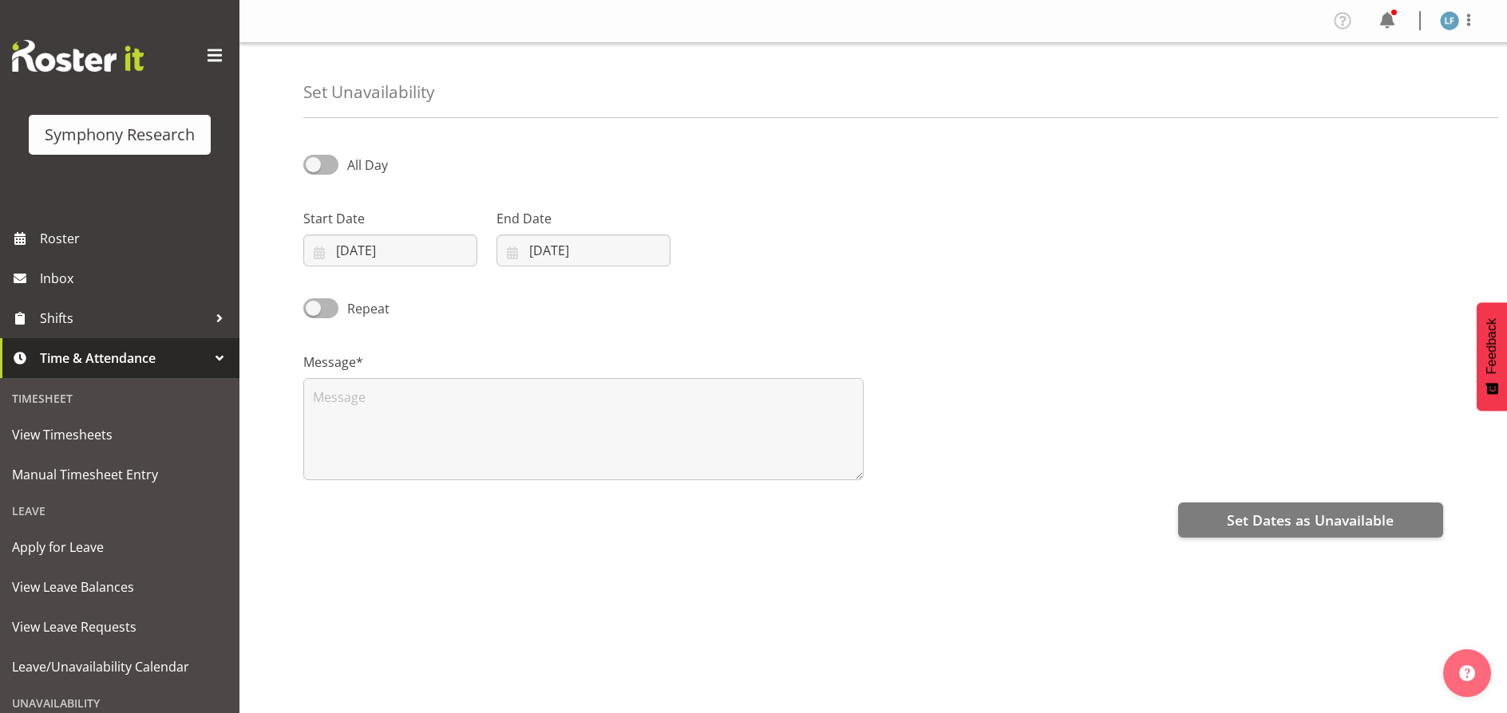
select select "9"
select select "2025"
click at [400, 250] on input "[DATE]" at bounding box center [390, 251] width 174 height 32
click at [331, 438] on span "12" at bounding box center [335, 440] width 13 height 15
type input "[DATE]"
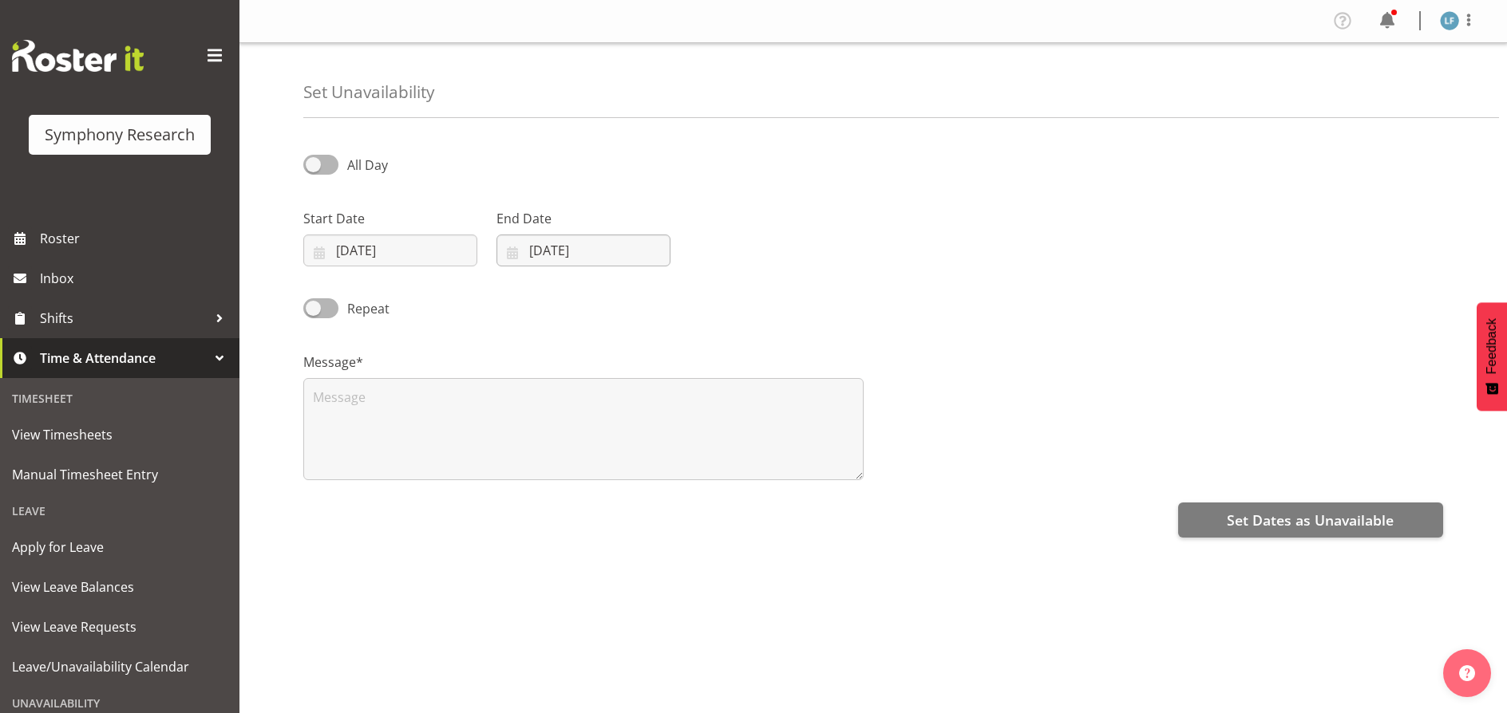
drag, startPoint x: 595, startPoint y: 234, endPoint x: 606, endPoint y: 241, distance: 13.3
click at [602, 239] on div "End Date [DATE] January February March April May June July August September Oct…" at bounding box center [583, 237] width 174 height 57
click at [531, 244] on input "[DATE]" at bounding box center [583, 251] width 174 height 32
click at [532, 444] on span "12" at bounding box center [528, 440] width 13 height 15
type input "[DATE]"
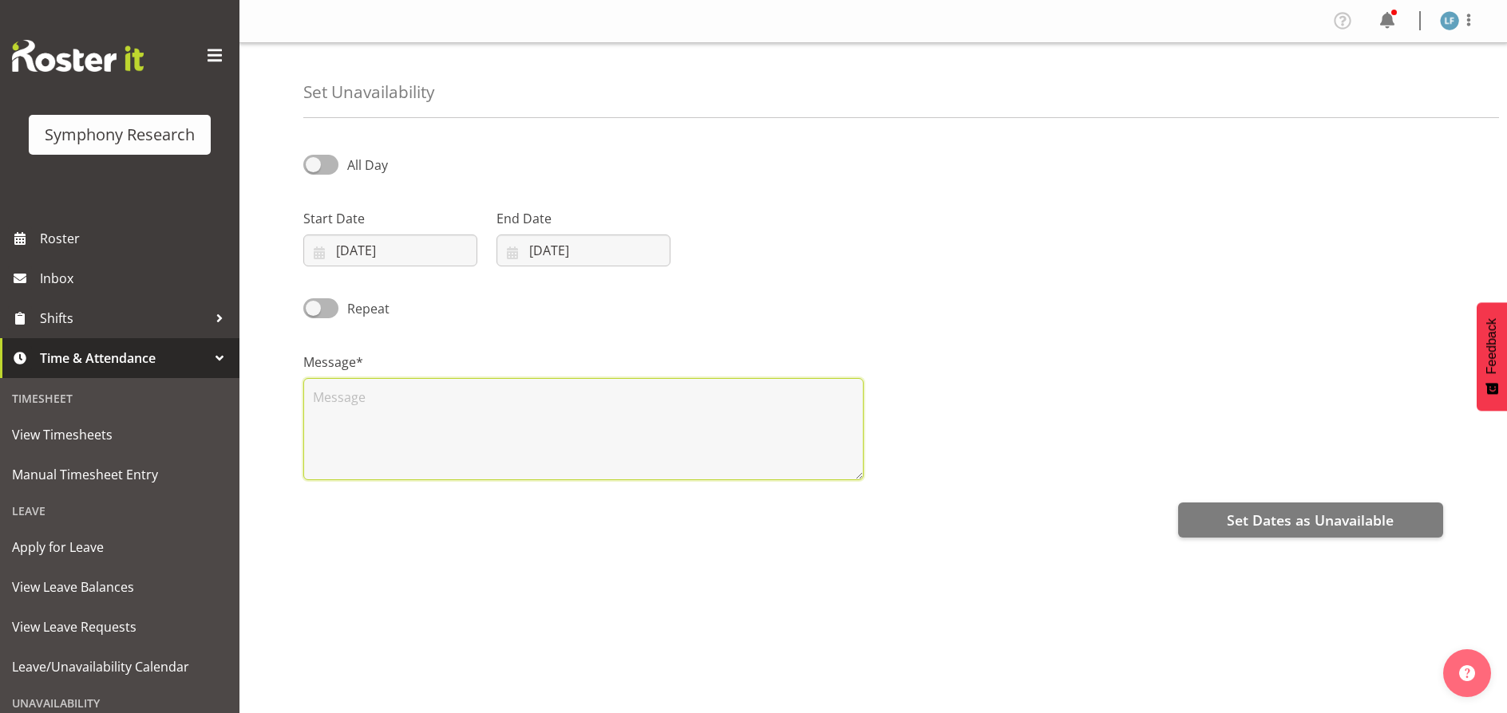
click at [516, 437] on textarea at bounding box center [583, 429] width 560 height 102
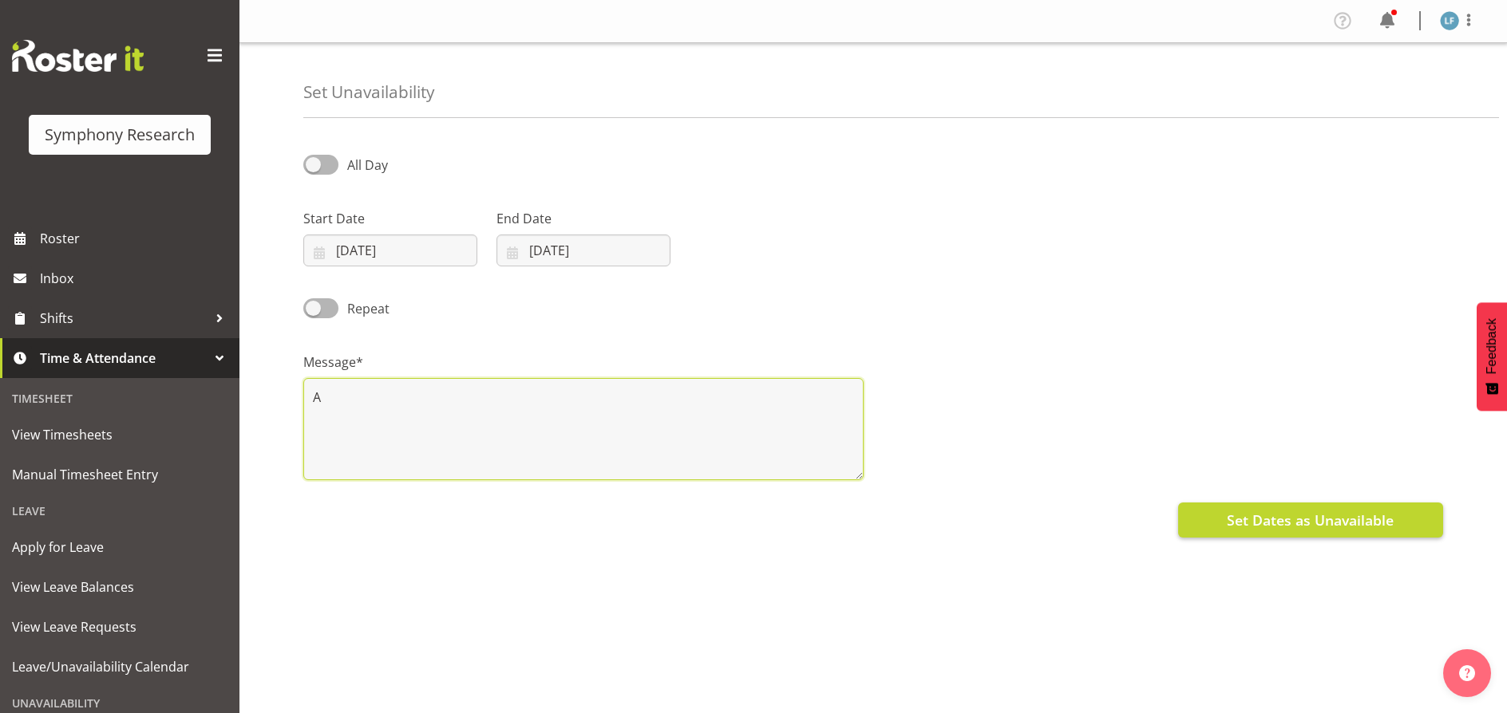
type textarea "A"
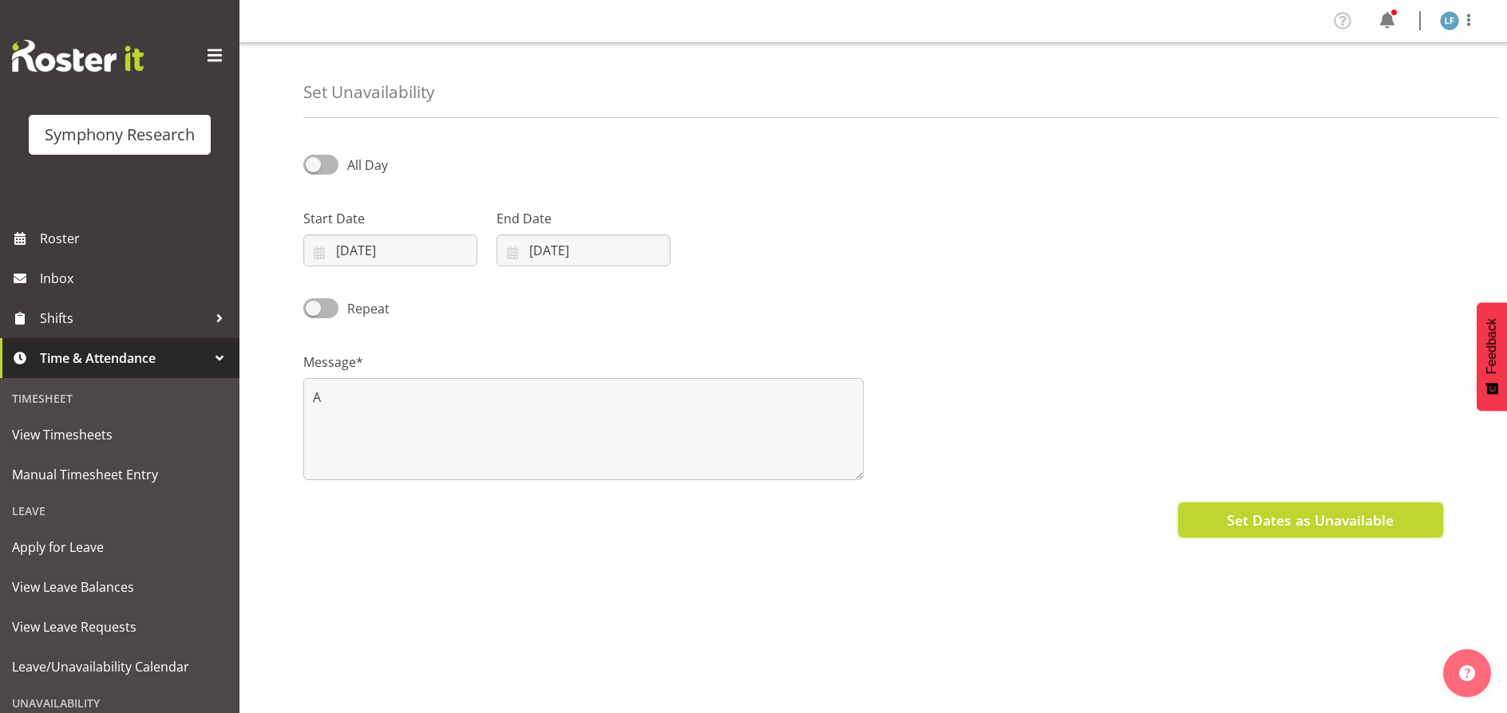
click at [1311, 517] on span "Set Dates as Unavailable" at bounding box center [1310, 520] width 167 height 21
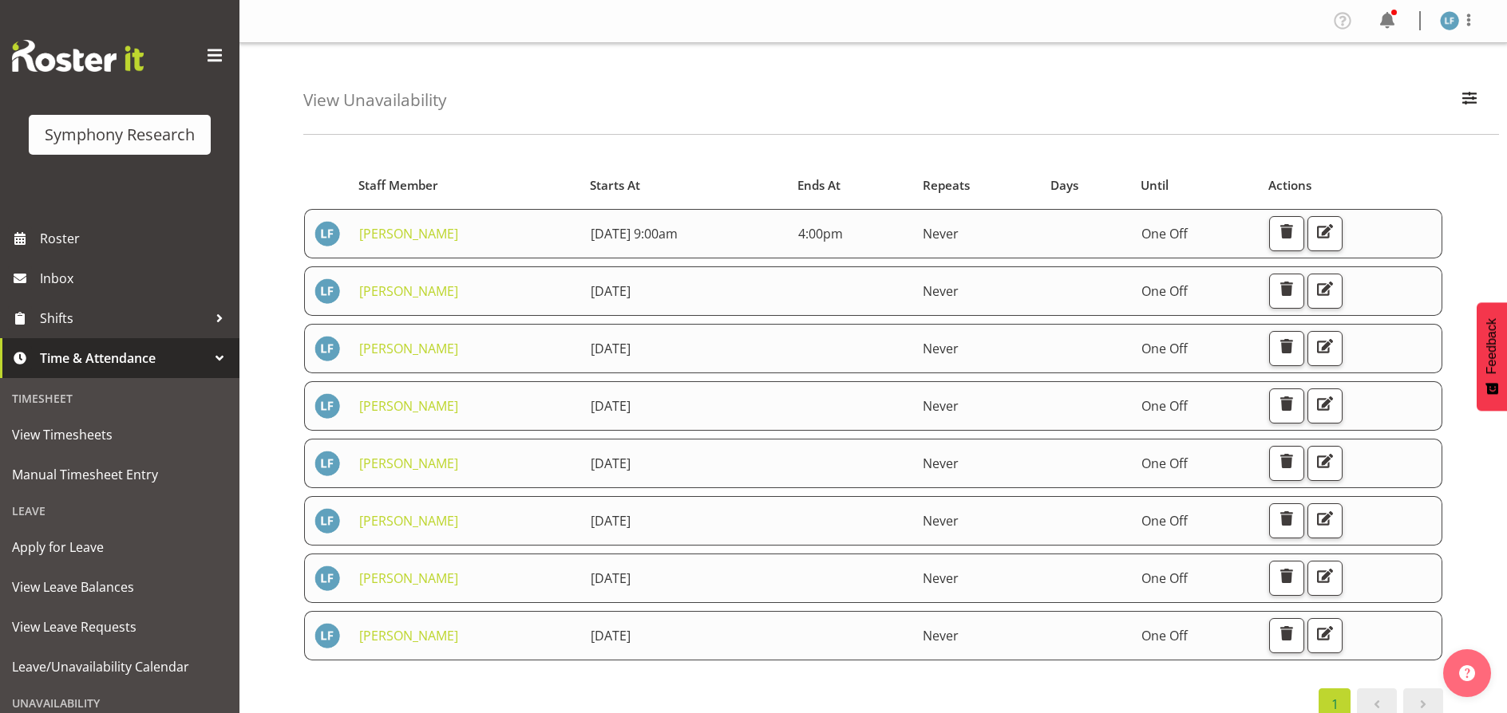
click at [658, 82] on div "View Unavailability Search Search for a particular employee Showing current una…" at bounding box center [900, 89] width 1195 height 92
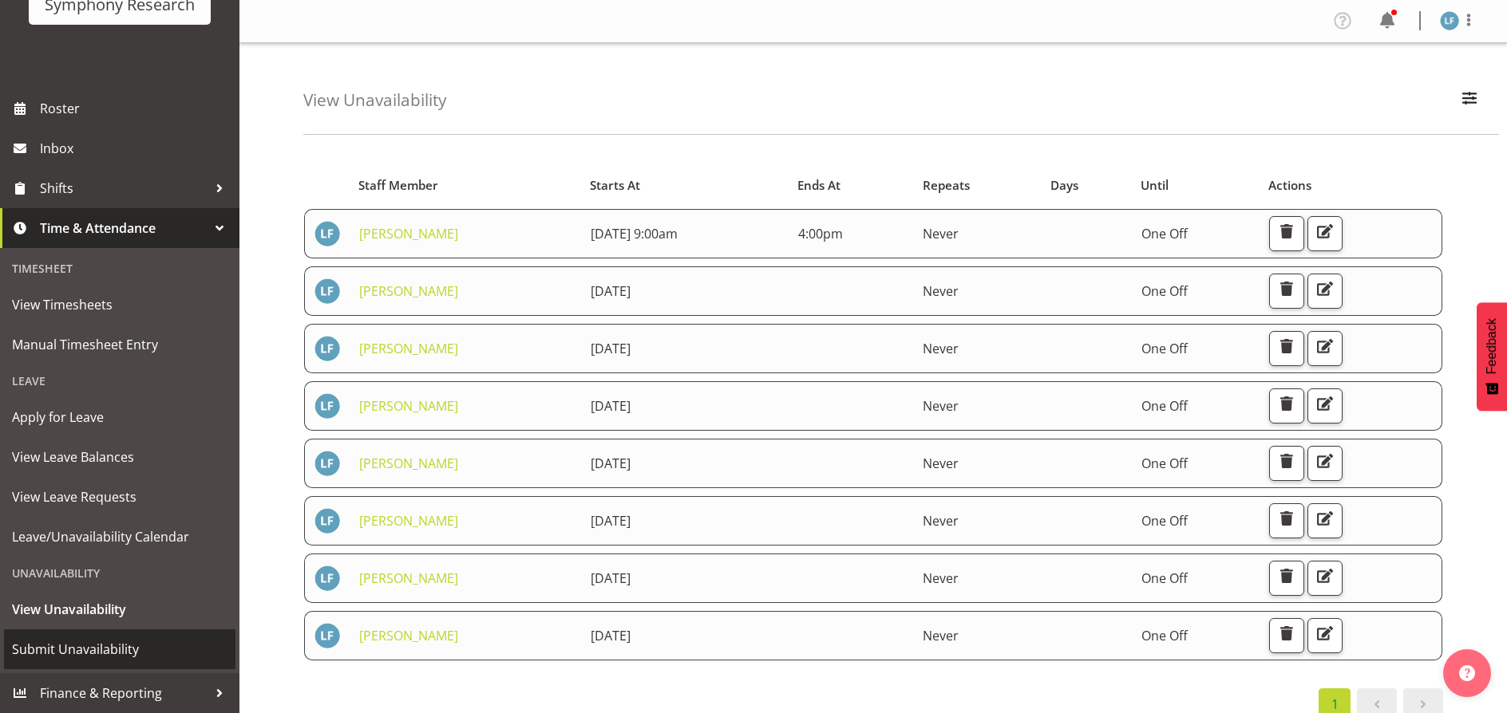
click at [106, 640] on span "Submit Unavailability" at bounding box center [119, 650] width 215 height 24
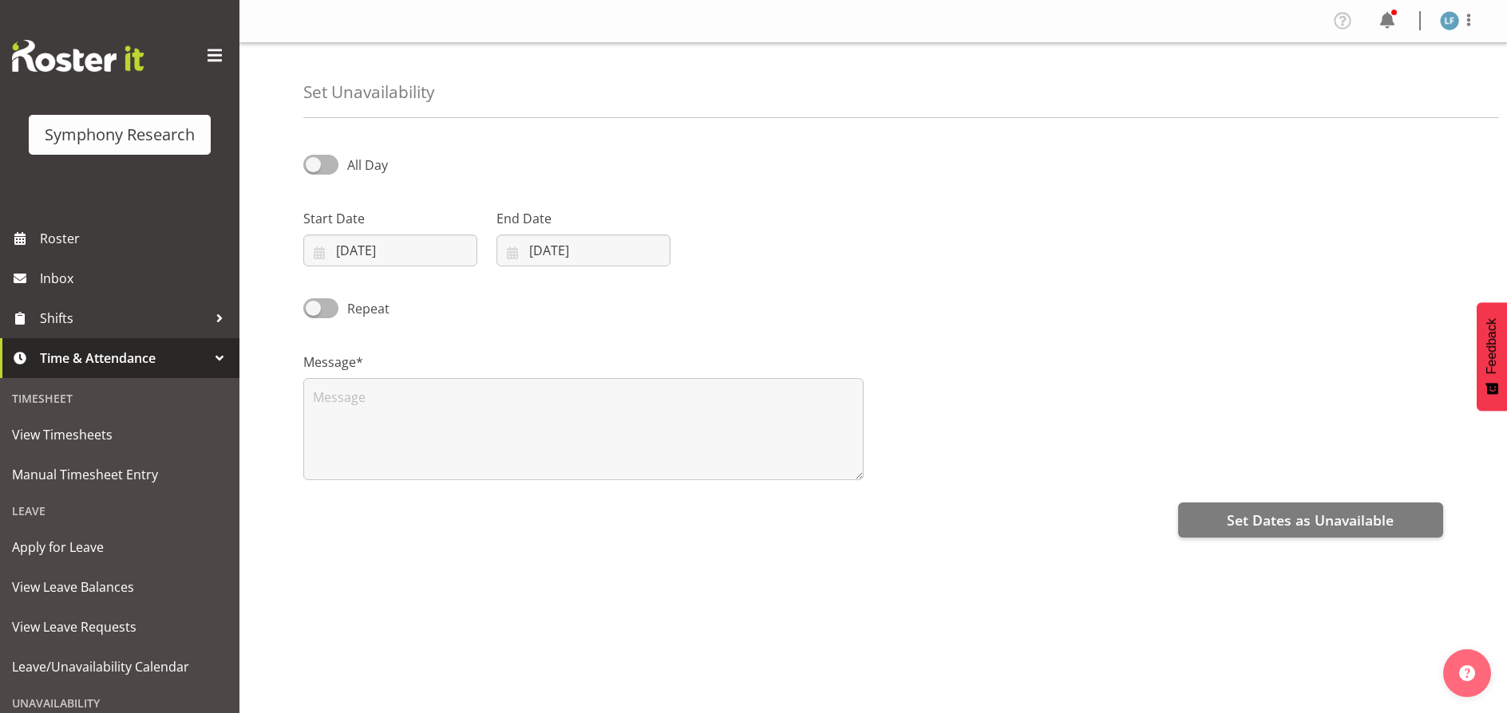
select select "9"
select select "2025"
click at [385, 239] on input "02/10/2025" at bounding box center [390, 251] width 174 height 32
click at [473, 408] on link "9" at bounding box center [463, 412] width 32 height 30
type input "09/10/2025"
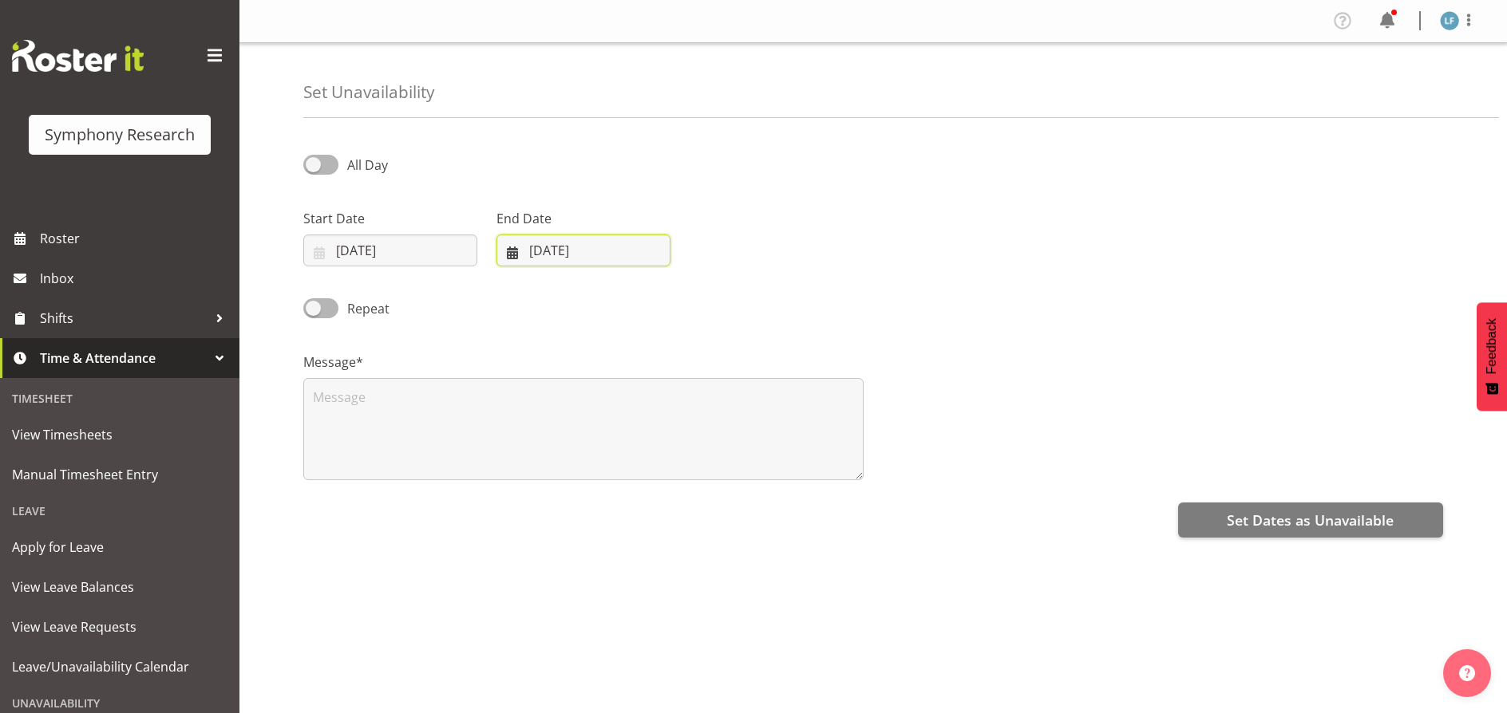
click at [535, 247] on input "02/10/2025" at bounding box center [583, 251] width 174 height 32
click at [654, 409] on span "9" at bounding box center [656, 411] width 6 height 15
type input "09/10/2025"
click at [317, 160] on span at bounding box center [320, 165] width 35 height 20
click at [314, 160] on input "All Day" at bounding box center [308, 165] width 10 height 10
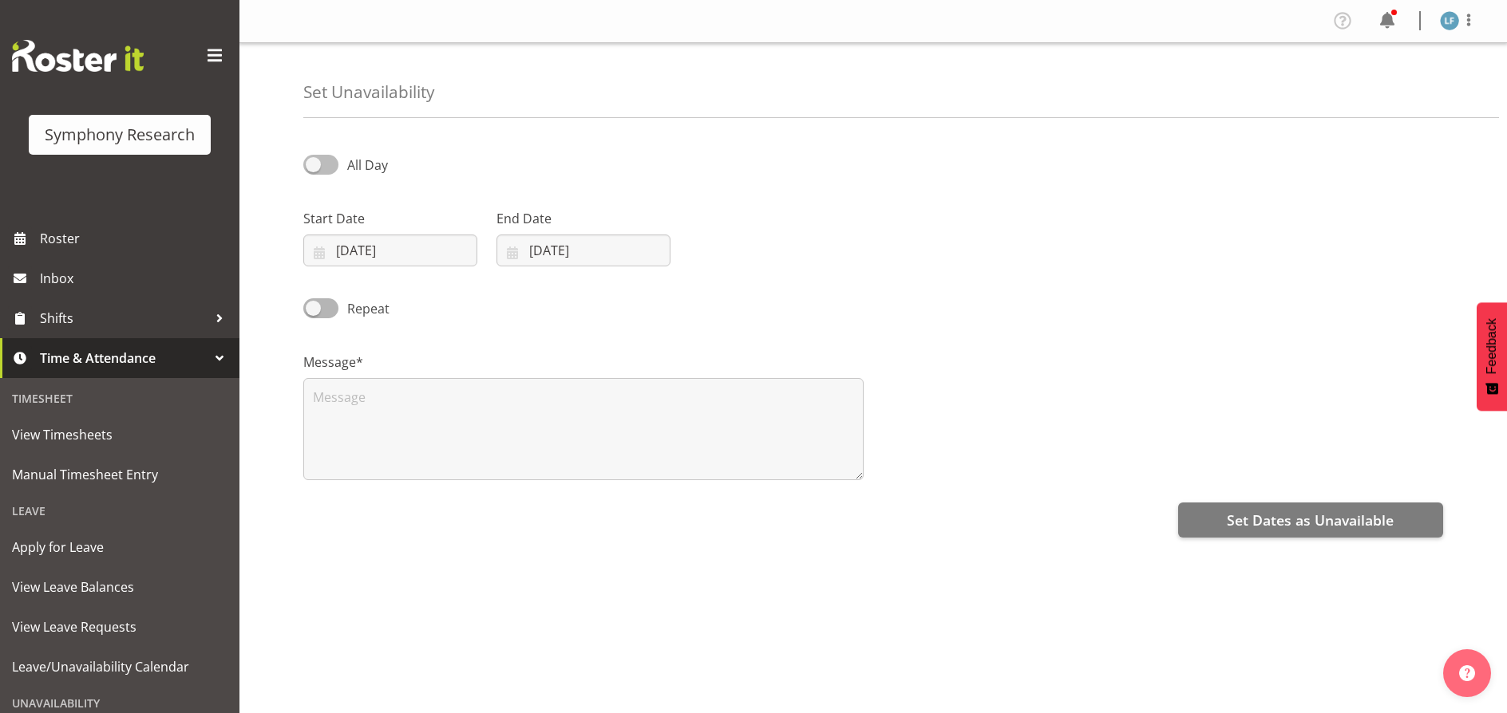
checkbox input "true"
select select "13"
select select "15"
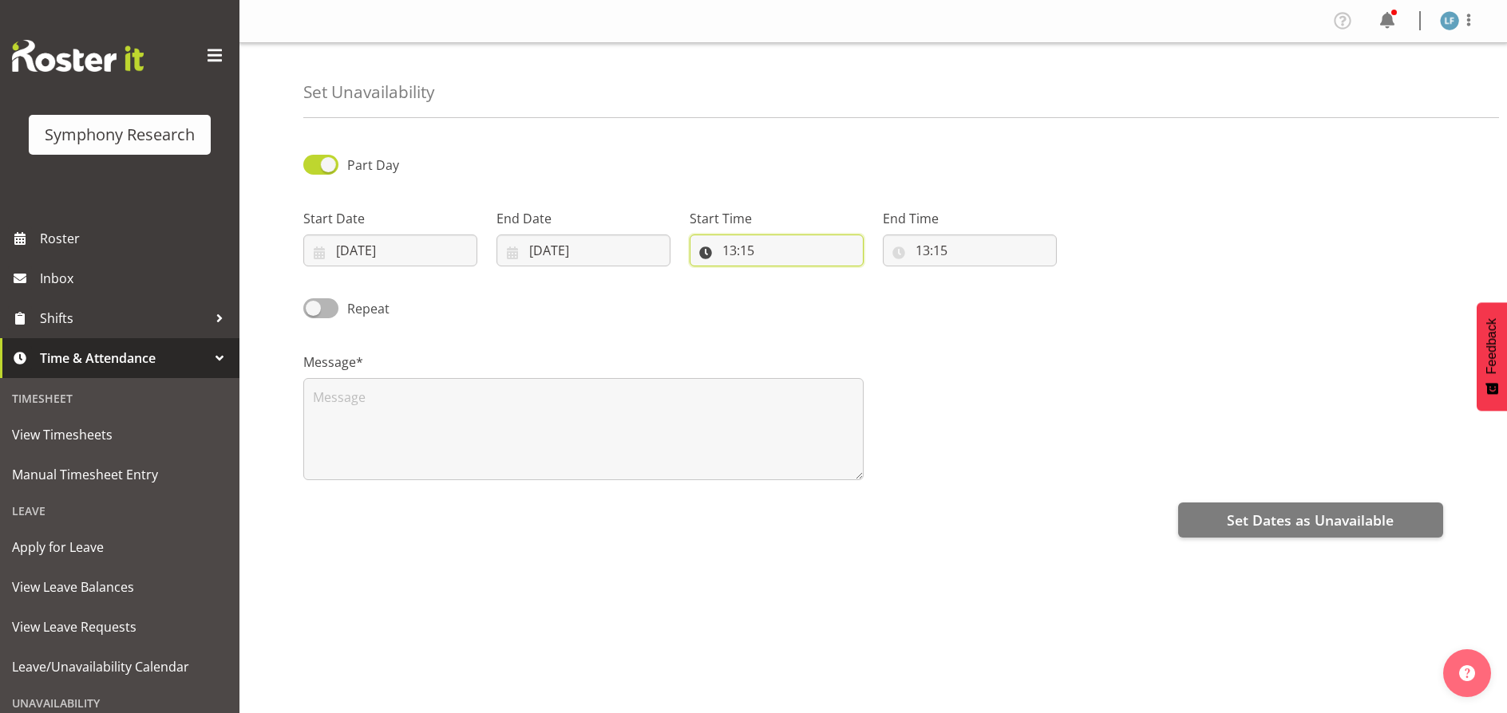
drag, startPoint x: 729, startPoint y: 250, endPoint x: 733, endPoint y: 263, distance: 13.4
click at [729, 251] on input "13:15" at bounding box center [776, 251] width 174 height 32
drag, startPoint x: 780, startPoint y: 283, endPoint x: 788, endPoint y: 289, distance: 10.4
click at [782, 285] on select "00 01 02 03 04 05 06 07 08 09 10 11 12 13 14 15 16 17 18 19 20 21 22 23" at bounding box center [798, 292] width 36 height 32
select select "9"
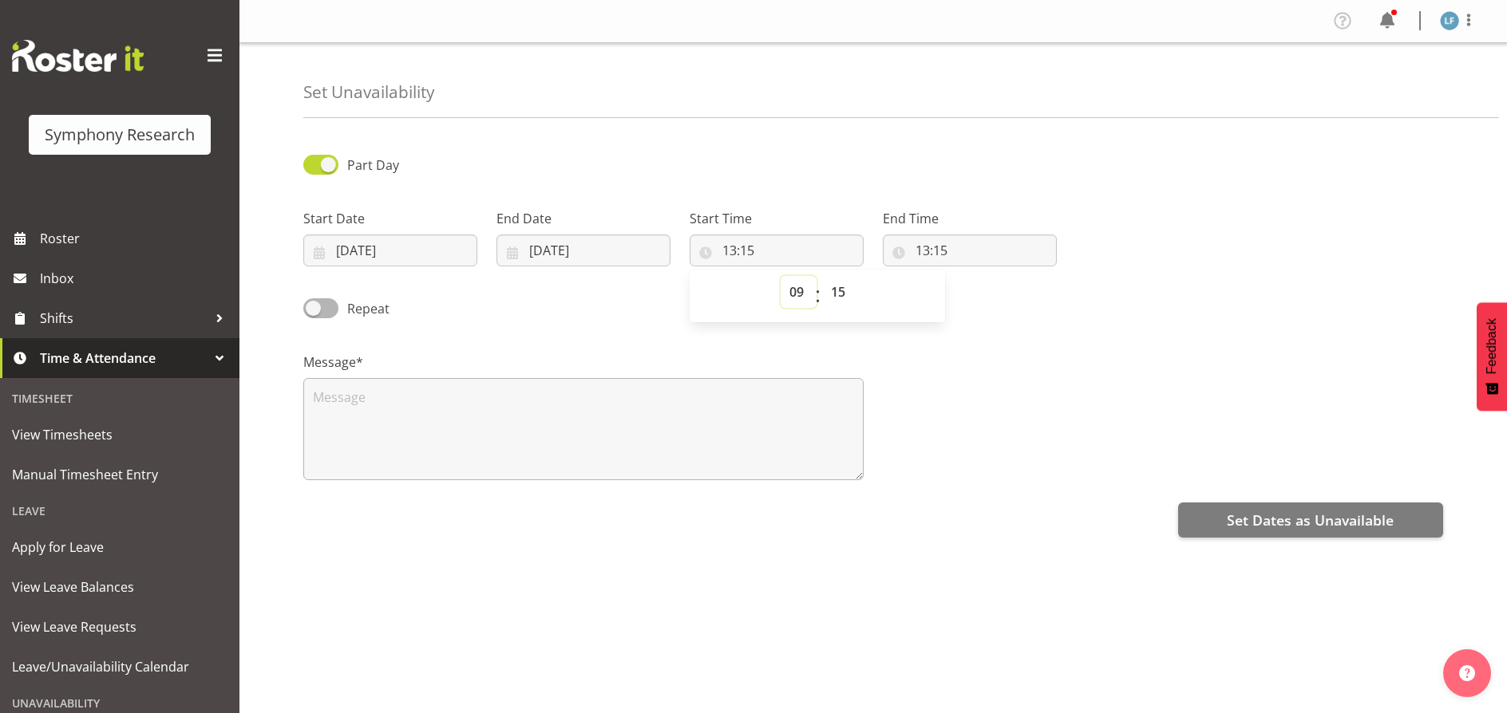
click at [780, 276] on select "00 01 02 03 04 05 06 07 08 09 10 11 12 13 14 15 16 17 18 19 20 21 22 23" at bounding box center [798, 292] width 36 height 32
type input "09:15"
click at [836, 286] on select "00 01 02 03 04 05 06 07 08 09 10 11 12 13 14 15 16 17 18 19 20 21 22 23 24 25 2…" at bounding box center [840, 292] width 36 height 32
select select "0"
click at [822, 276] on select "00 01 02 03 04 05 06 07 08 09 10 11 12 13 14 15 16 17 18 19 20 21 22 23 24 25 2…" at bounding box center [840, 292] width 36 height 32
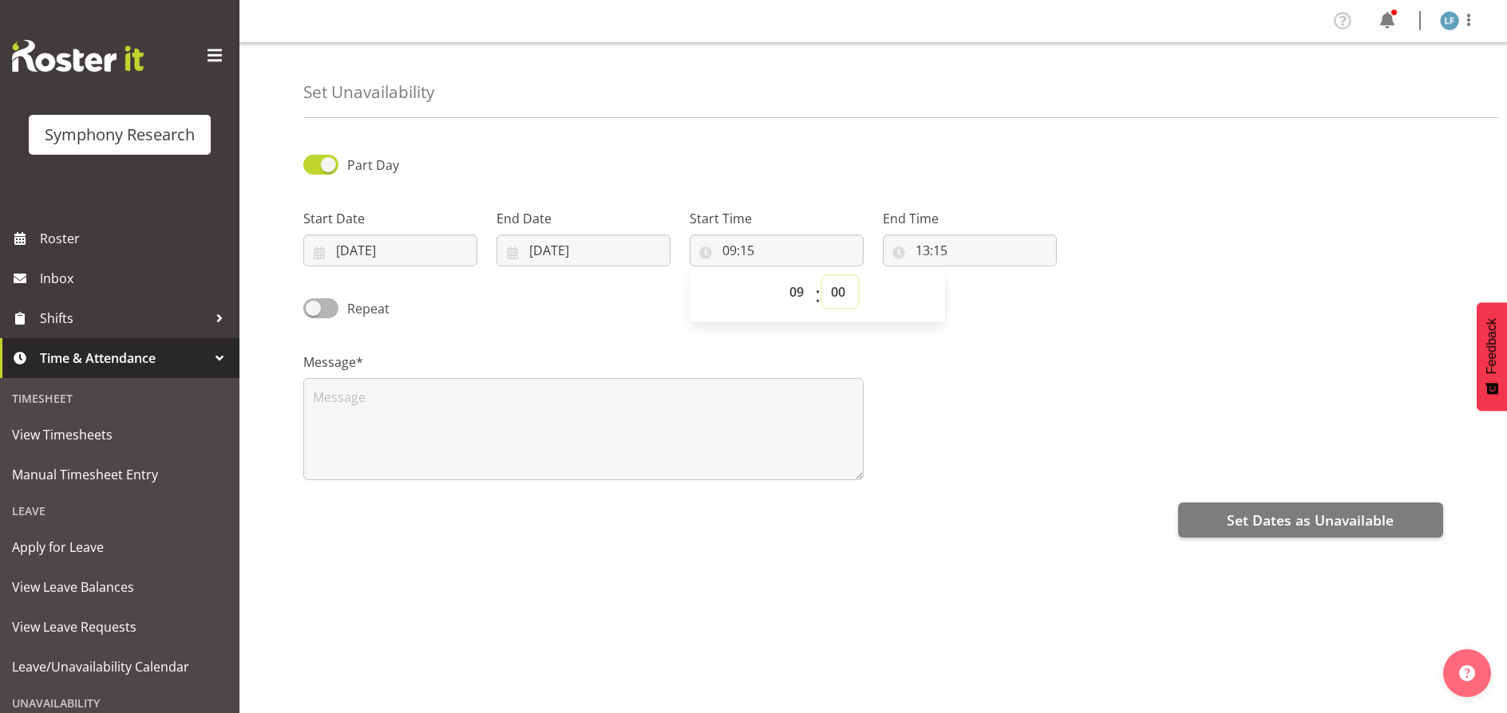
type input "09:00"
click at [907, 241] on input "13:15" at bounding box center [970, 251] width 174 height 32
drag, startPoint x: 986, startPoint y: 294, endPoint x: 990, endPoint y: 302, distance: 8.6
click at [986, 297] on select "00 01 02 03 04 05 06 07 08 09 10 11 12 13 14 15 16 17 18 19 20 21 22 23" at bounding box center [992, 292] width 36 height 32
select select "16"
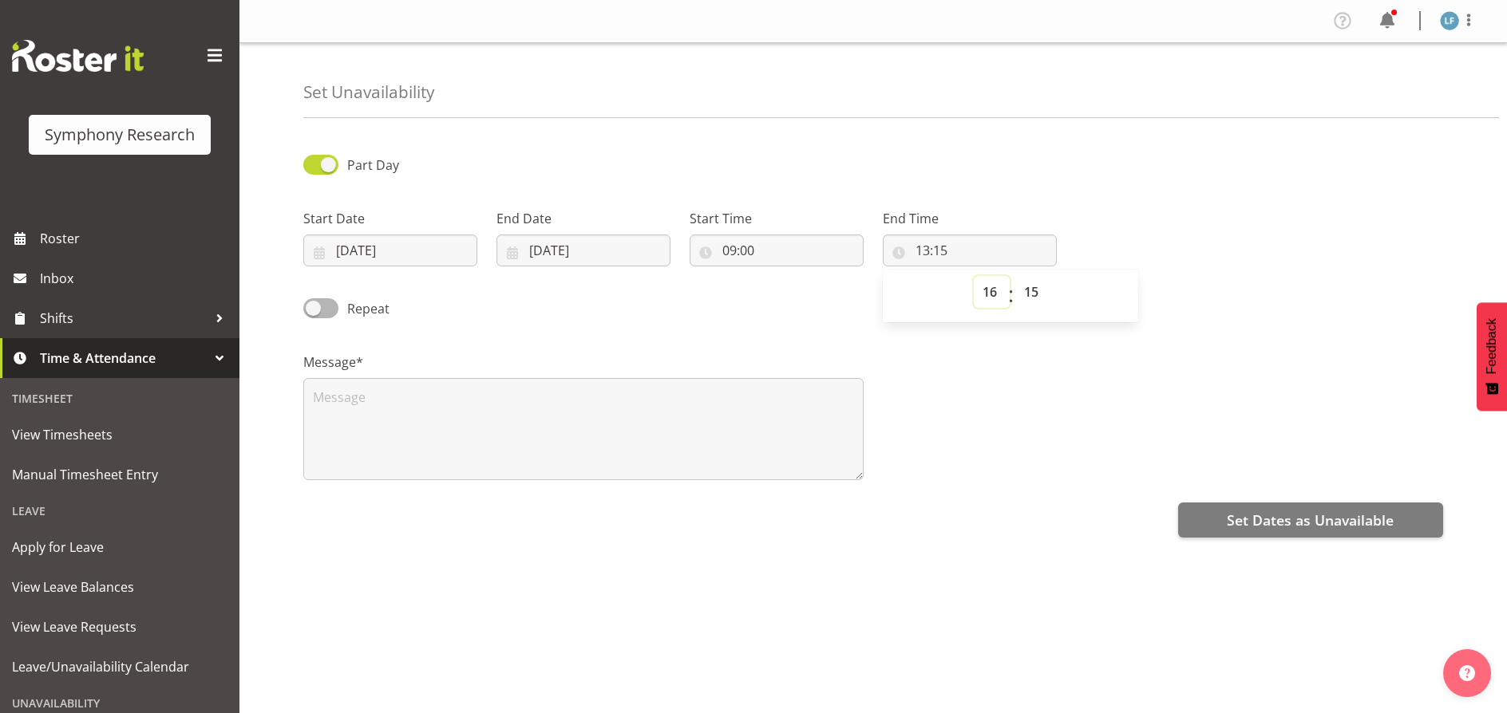
click at [974, 276] on select "00 01 02 03 04 05 06 07 08 09 10 11 12 13 14 15 16 17 18 19 20 21 22 23" at bounding box center [992, 292] width 36 height 32
type input "16:15"
click at [1034, 287] on select "00 01 02 03 04 05 06 07 08 09 10 11 12 13 14 15 16 17 18 19 20 21 22 23 24 25 2…" at bounding box center [1033, 292] width 36 height 32
select select "0"
click at [1015, 276] on select "00 01 02 03 04 05 06 07 08 09 10 11 12 13 14 15 16 17 18 19 20 21 22 23 24 25 2…" at bounding box center [1033, 292] width 36 height 32
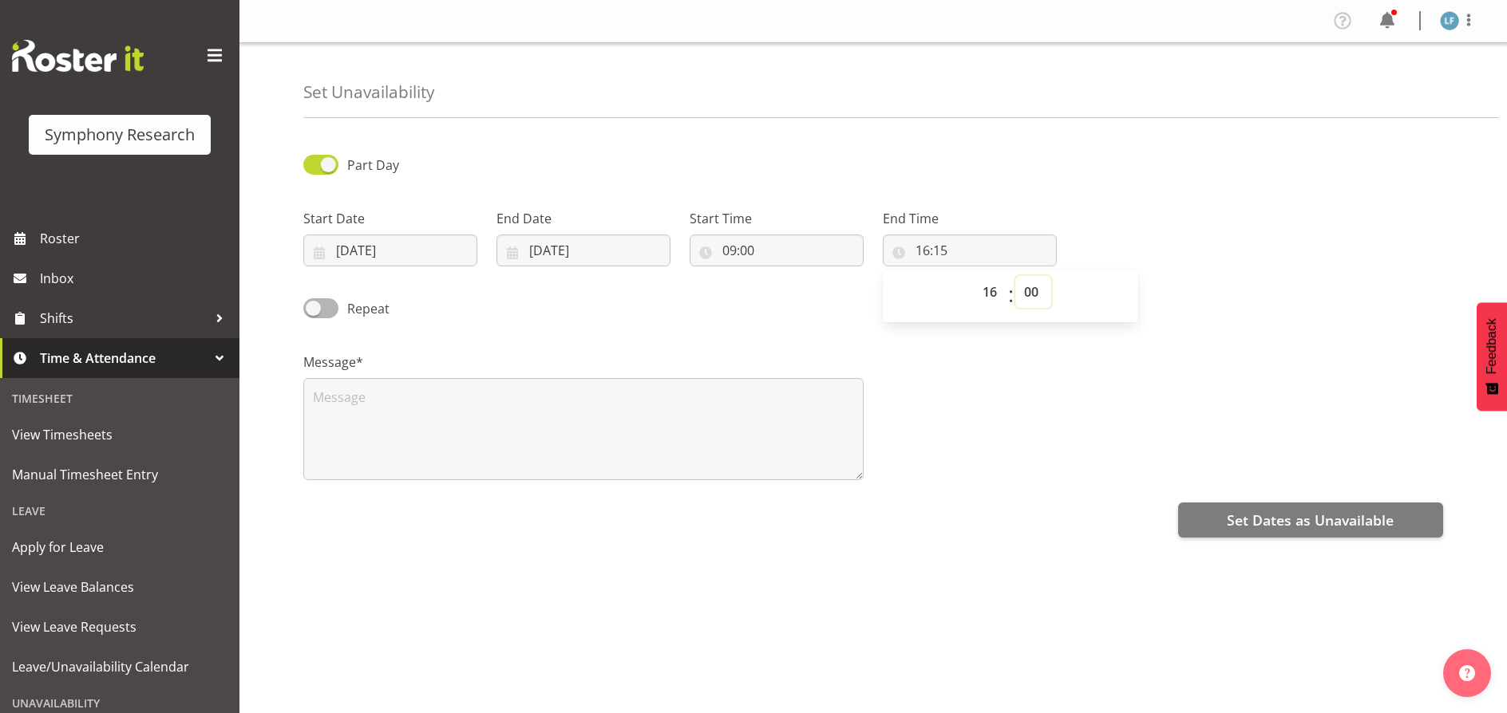
type input "16:00"
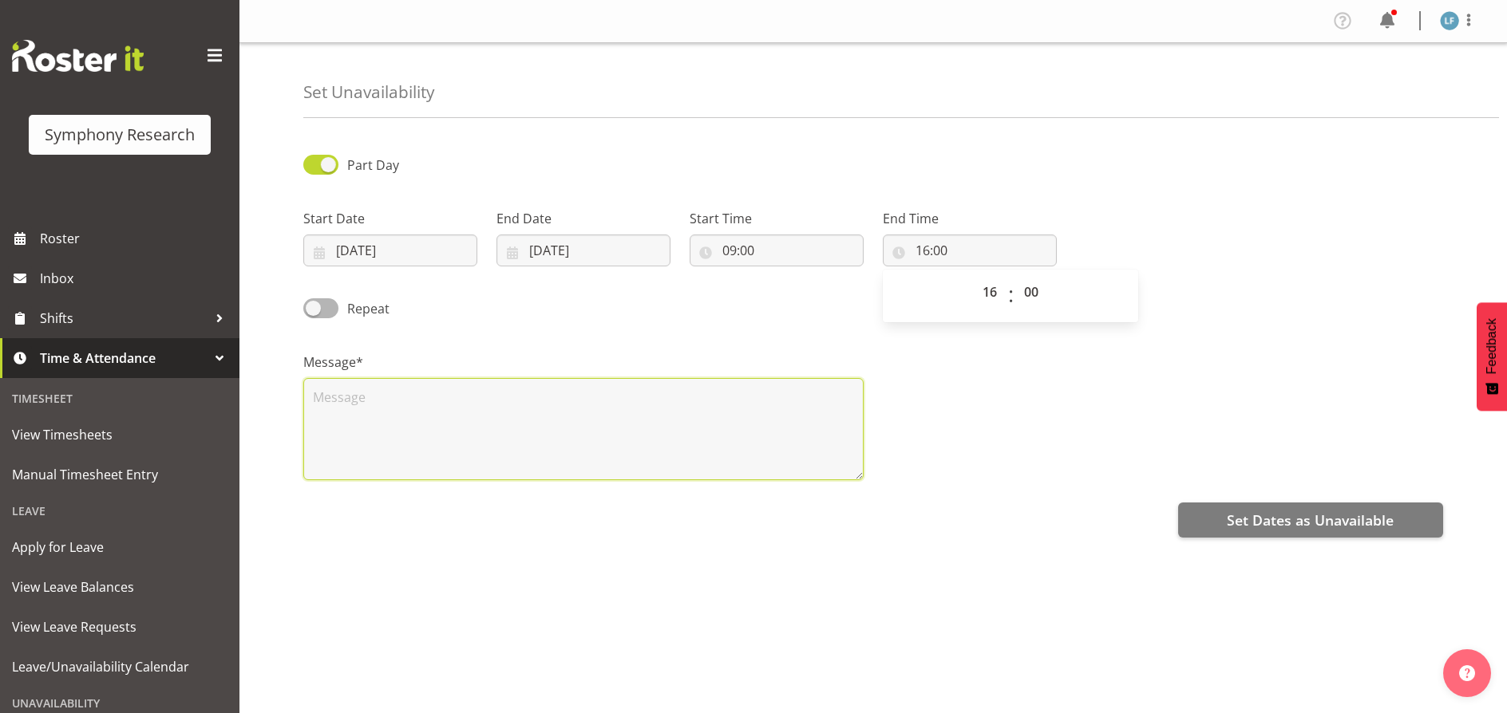
drag, startPoint x: 469, startPoint y: 423, endPoint x: 483, endPoint y: 404, distance: 23.5
click at [475, 415] on textarea at bounding box center [583, 429] width 560 height 102
type textarea "A"
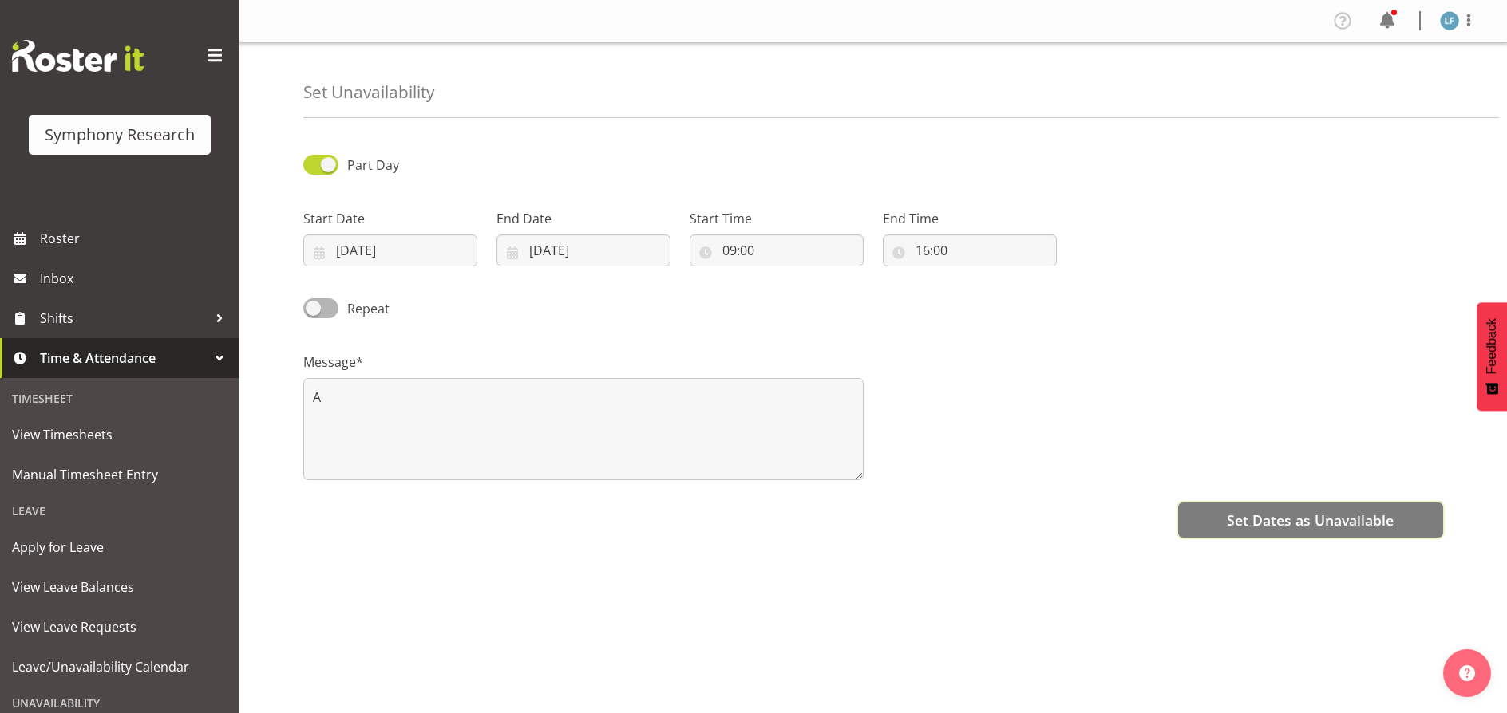
click at [1270, 520] on span "Set Dates as Unavailable" at bounding box center [1310, 520] width 167 height 21
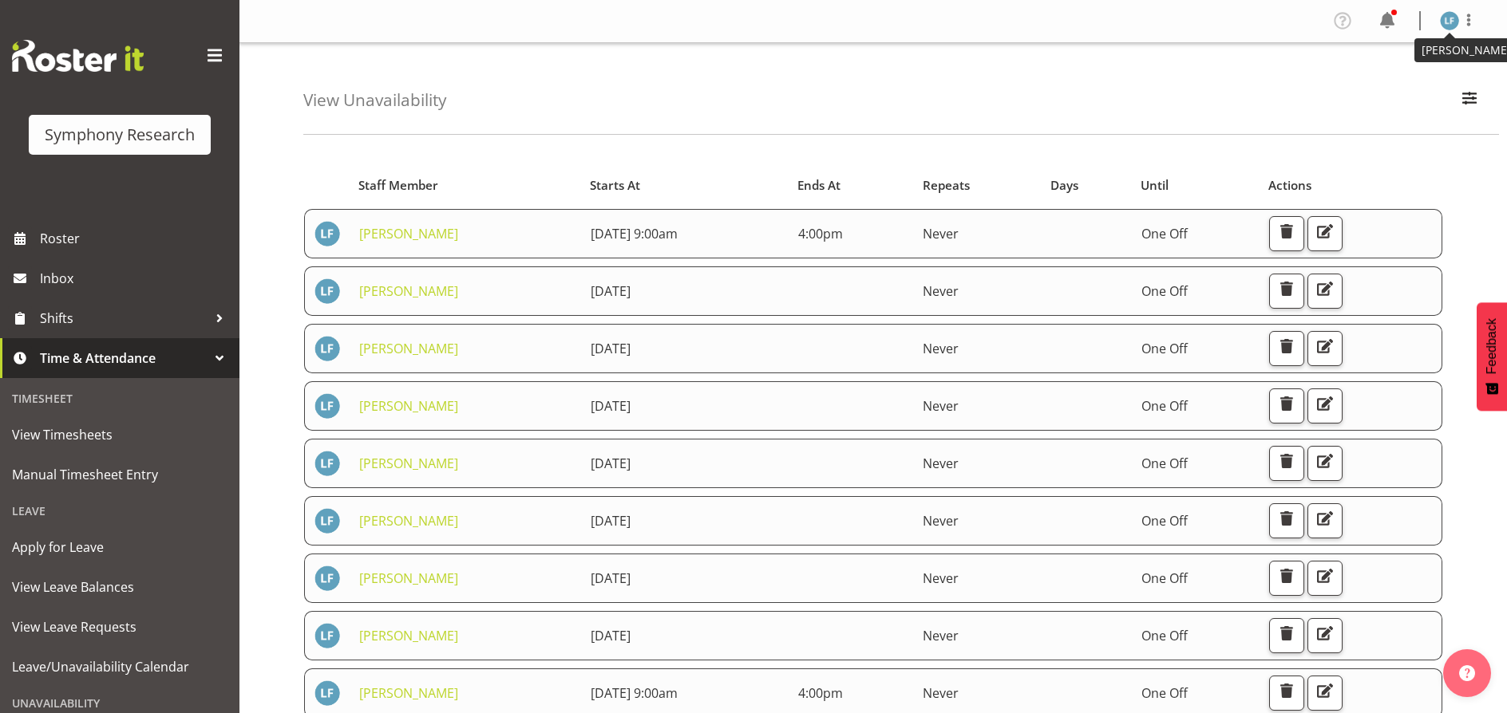
click at [1456, 17] on img at bounding box center [1449, 20] width 19 height 19
click at [1388, 77] on link "Log Out" at bounding box center [1401, 83] width 153 height 29
